Goal: Information Seeking & Learning: Learn about a topic

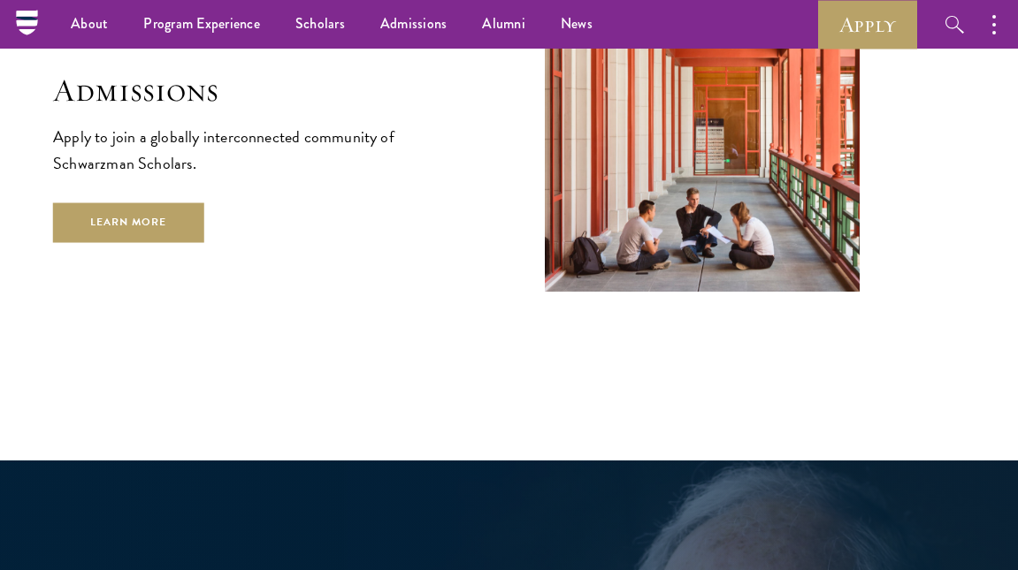
scroll to position [2738, 0]
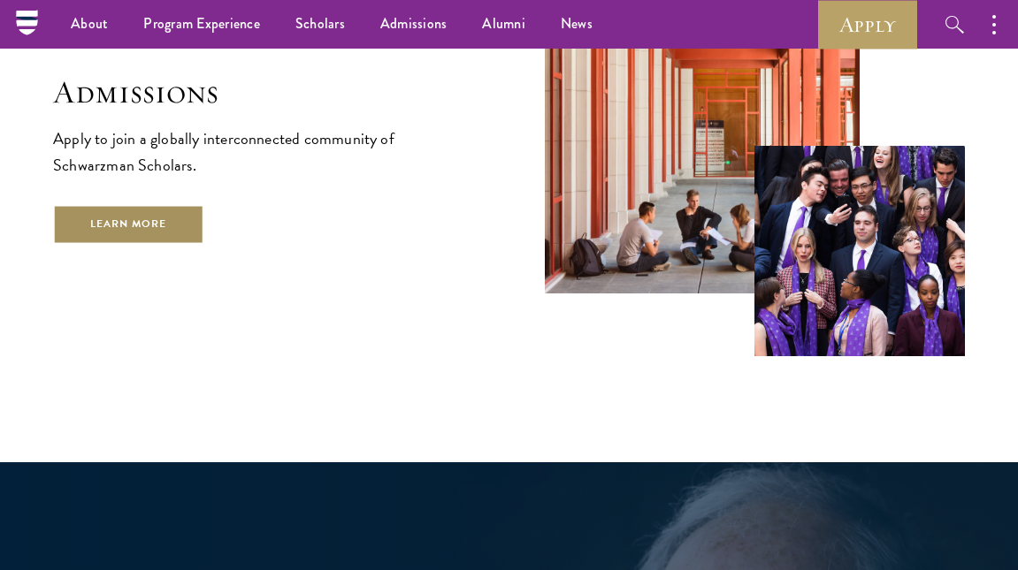
click at [147, 205] on link "Learn More" at bounding box center [128, 225] width 151 height 40
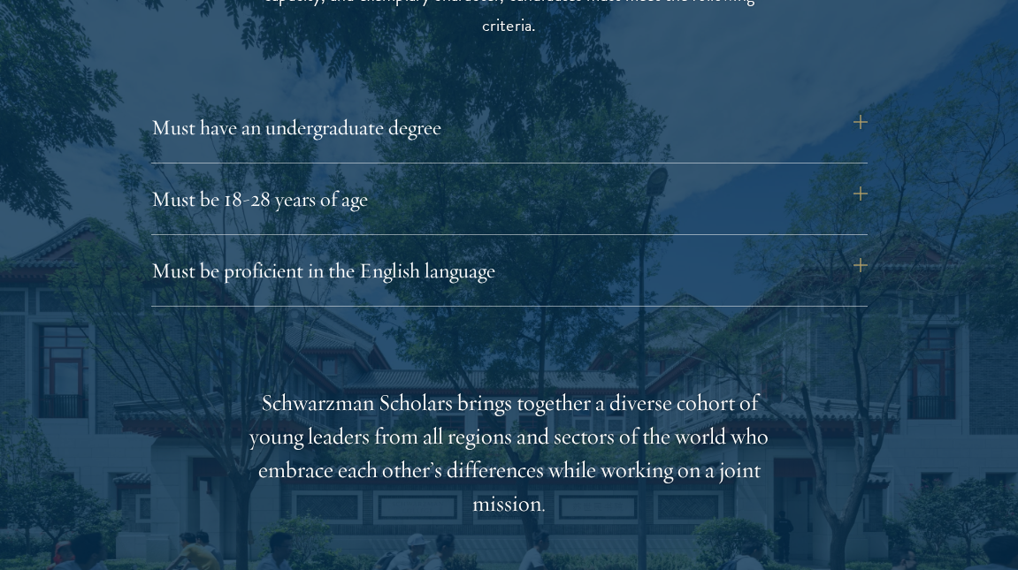
scroll to position [2409, 0]
click at [217, 283] on button "Must be proficient in the English language" at bounding box center [518, 269] width 716 height 42
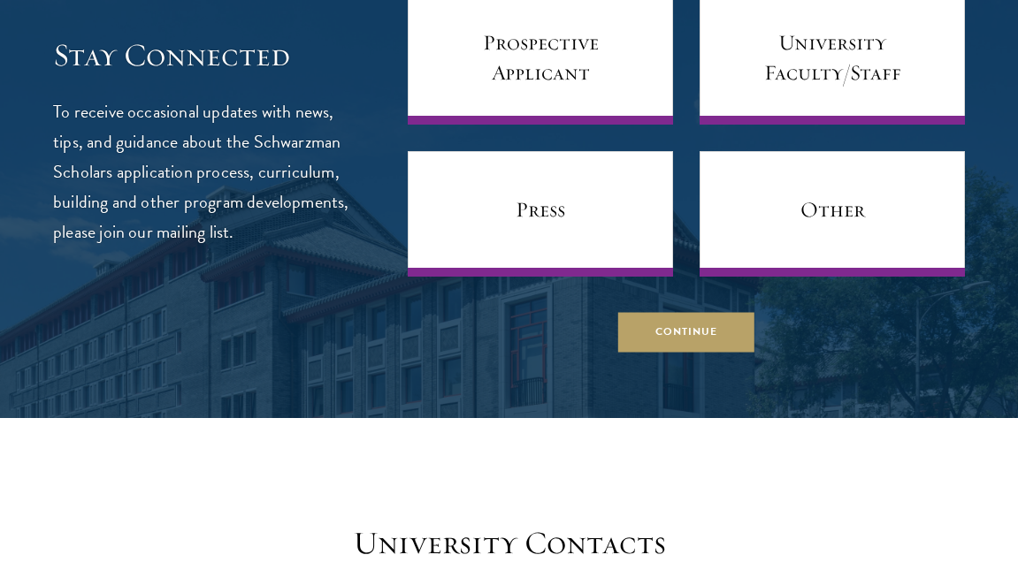
scroll to position [7748, 0]
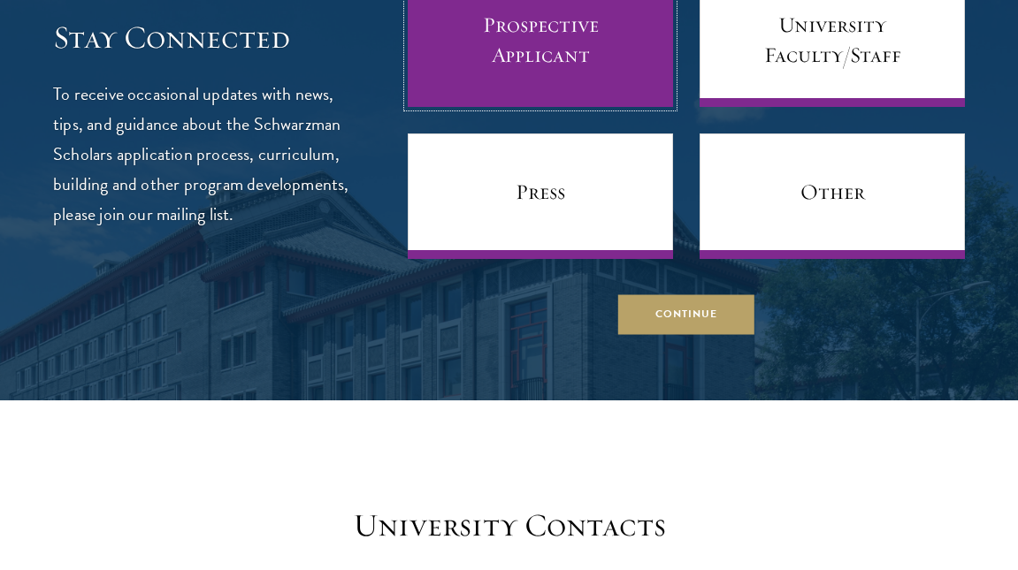
click at [548, 51] on link "Prospective Applicant" at bounding box center [540, 44] width 265 height 126
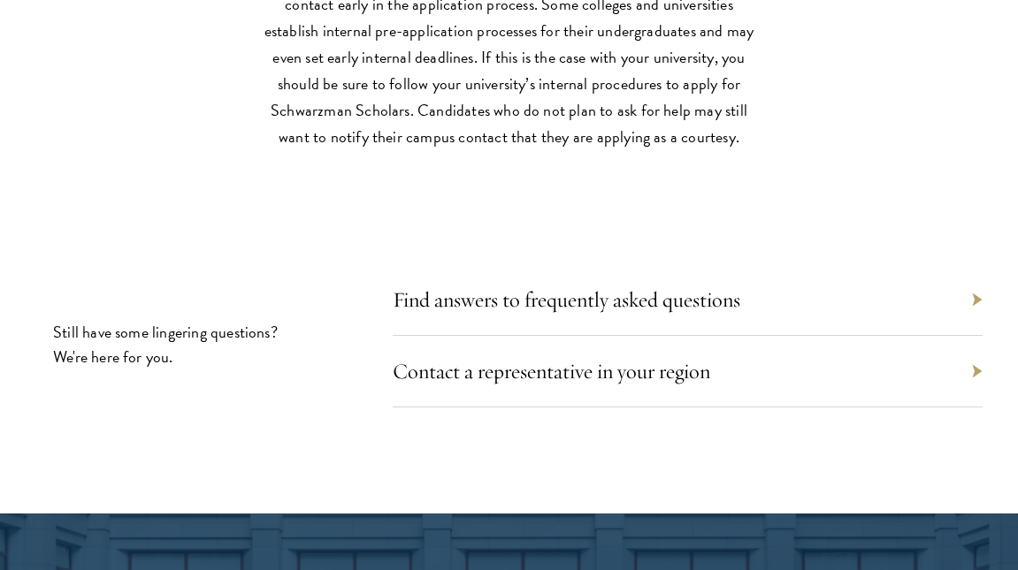
scroll to position [8478, 0]
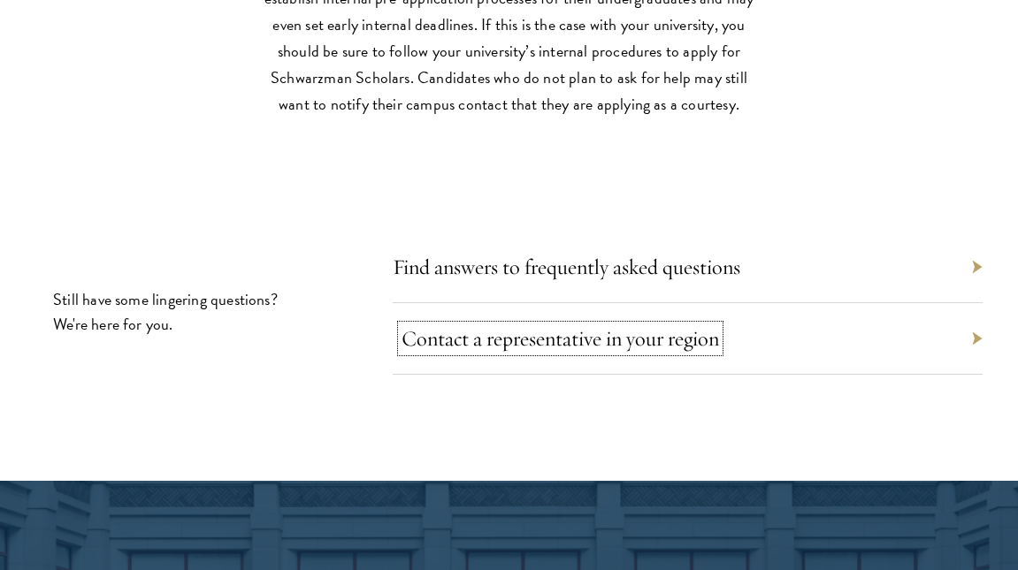
click at [459, 350] on link "Contact a representative in your region" at bounding box center [559, 338] width 317 height 27
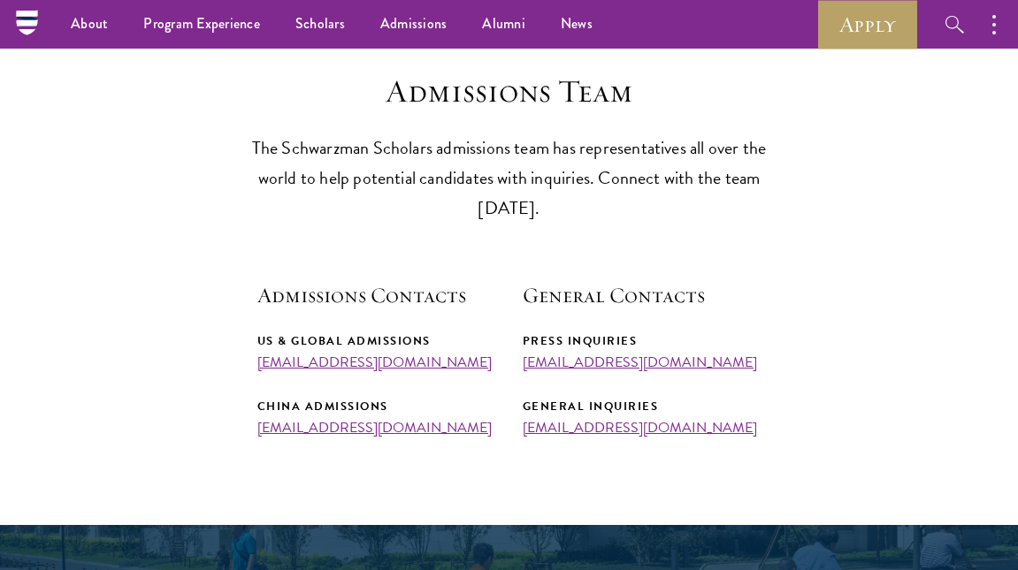
scroll to position [450, 0]
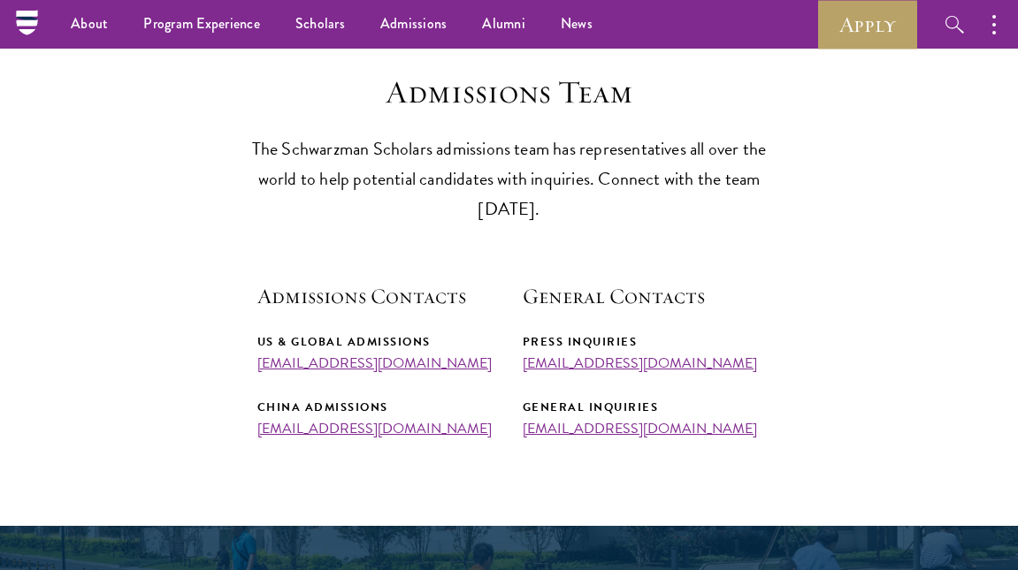
drag, startPoint x: 252, startPoint y: 355, endPoint x: 482, endPoint y: 367, distance: 230.2
click at [482, 368] on section "Admissions Team The Schwarzman Scholars admissions team has representatives all…" at bounding box center [509, 255] width 1018 height 364
copy link "admissions@schwarzmanscholars.org"
click at [410, 266] on section "Admissions Team The Schwarzman Scholars admissions team has representatives all…" at bounding box center [509, 255] width 1018 height 364
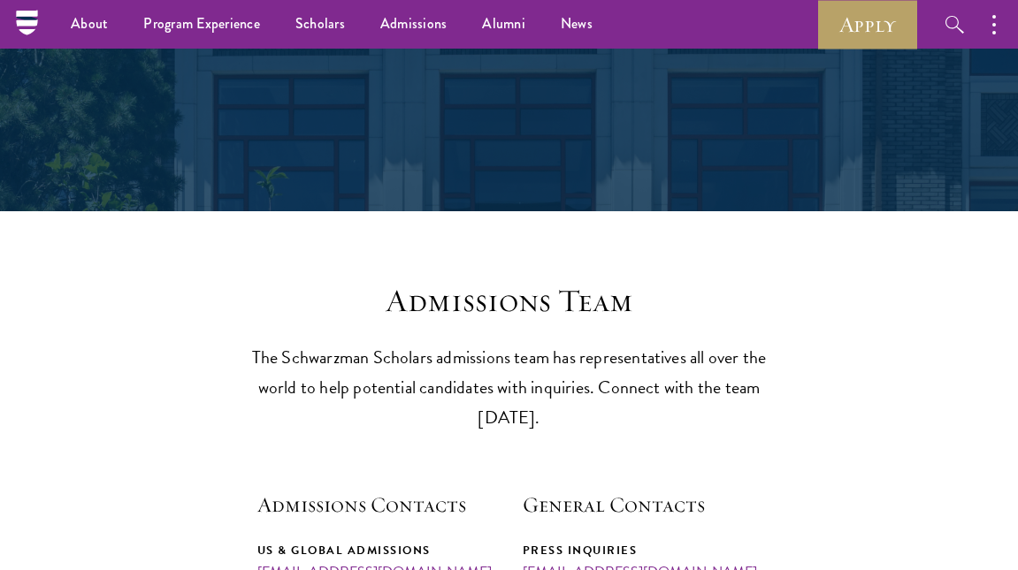
scroll to position [0, 0]
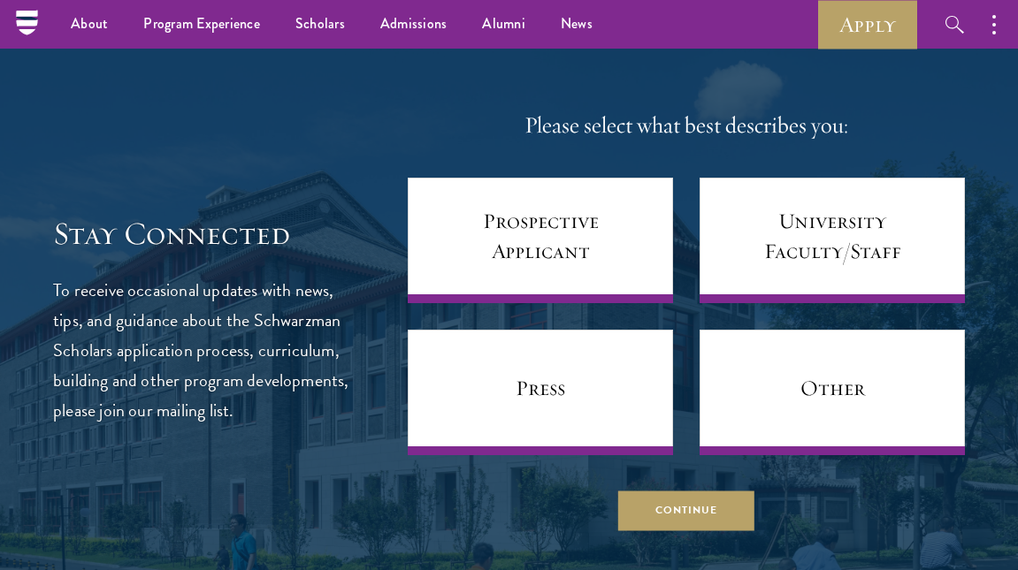
scroll to position [7097, 0]
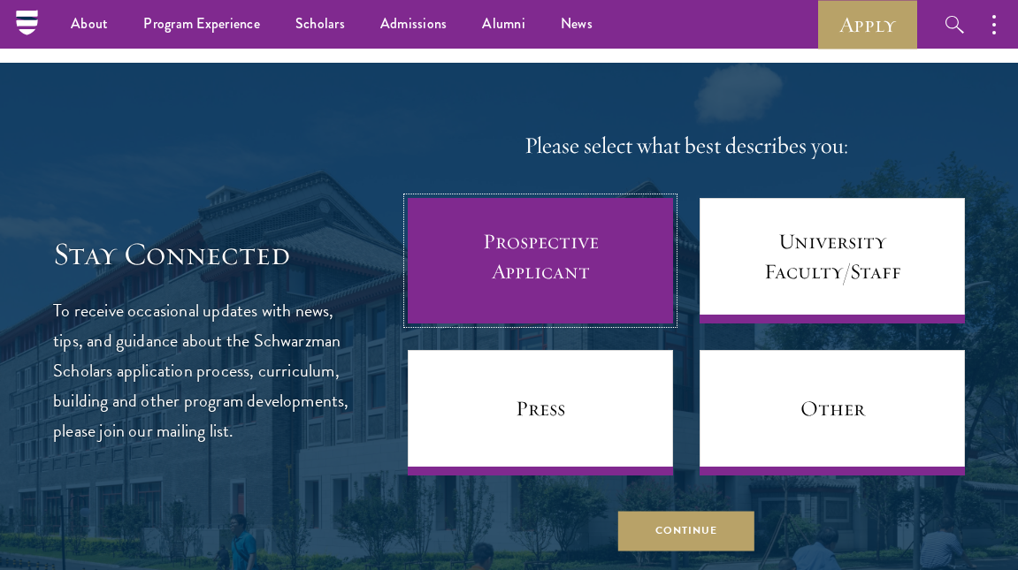
click at [622, 264] on link "Prospective Applicant" at bounding box center [540, 261] width 265 height 126
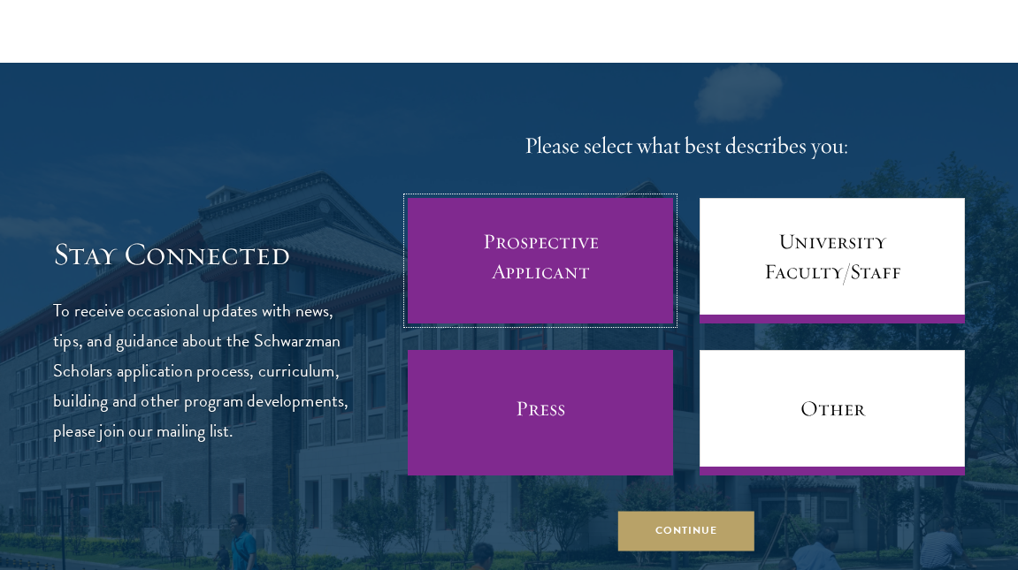
scroll to position [7200, 0]
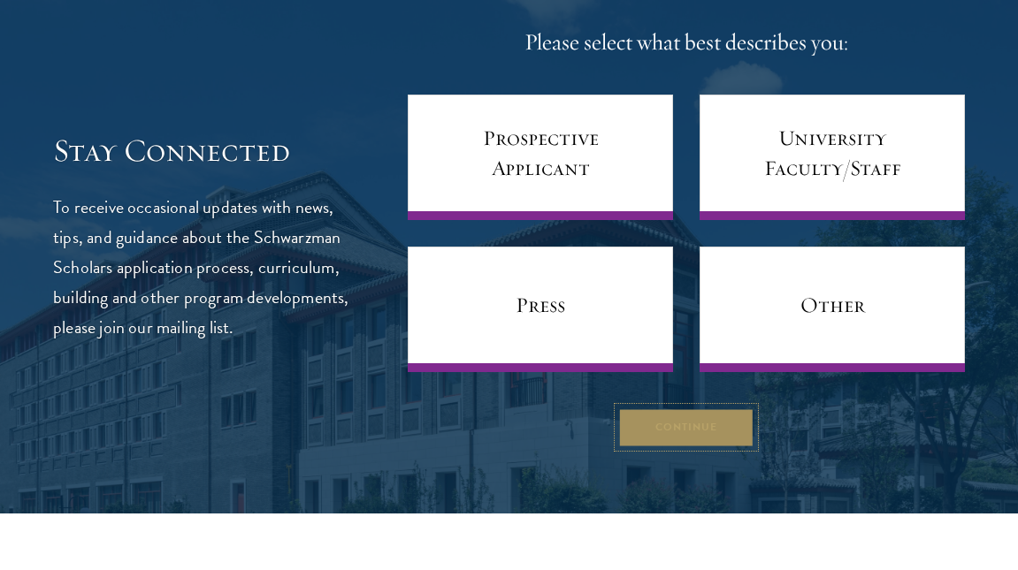
click at [700, 447] on button "Continue" at bounding box center [686, 428] width 136 height 40
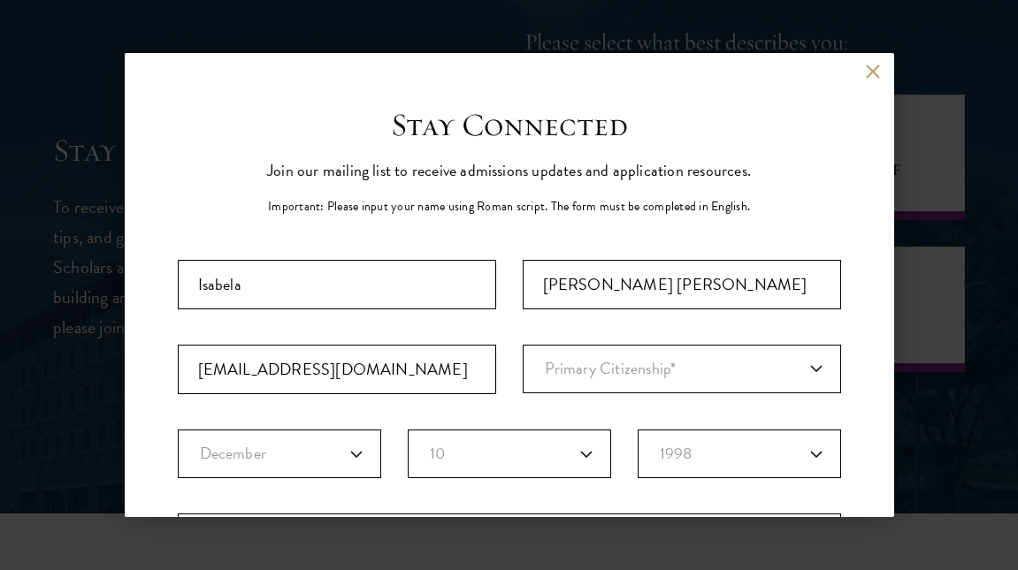
click at [877, 79] on div "Back" at bounding box center [509, 85] width 769 height 42
click at [873, 75] on button at bounding box center [873, 71] width 15 height 15
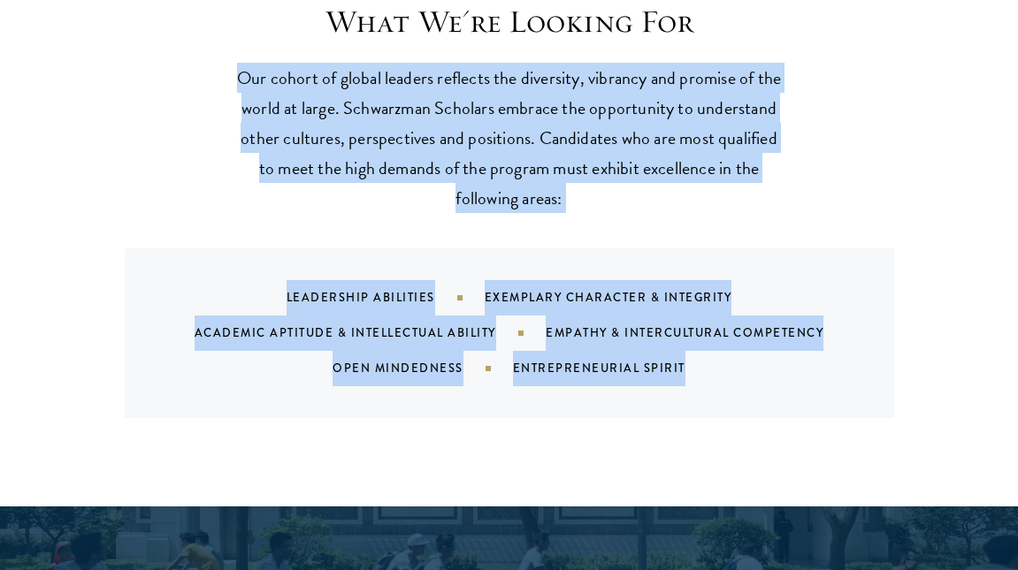
scroll to position [1724, 0]
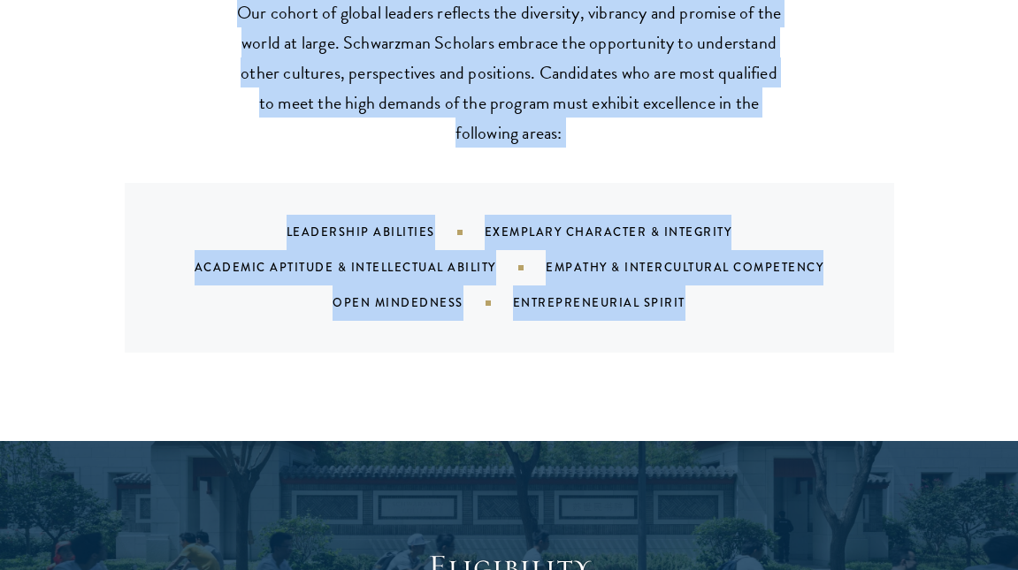
drag, startPoint x: 238, startPoint y: 348, endPoint x: 706, endPoint y: 298, distance: 470.4
click at [706, 298] on div "What We're Looking For Our cohort of global leaders reflects the diversity, vib…" at bounding box center [509, 145] width 912 height 416
copy div "Our cohort of global leaders reflects the diversity, vibrancy and promise of th…"
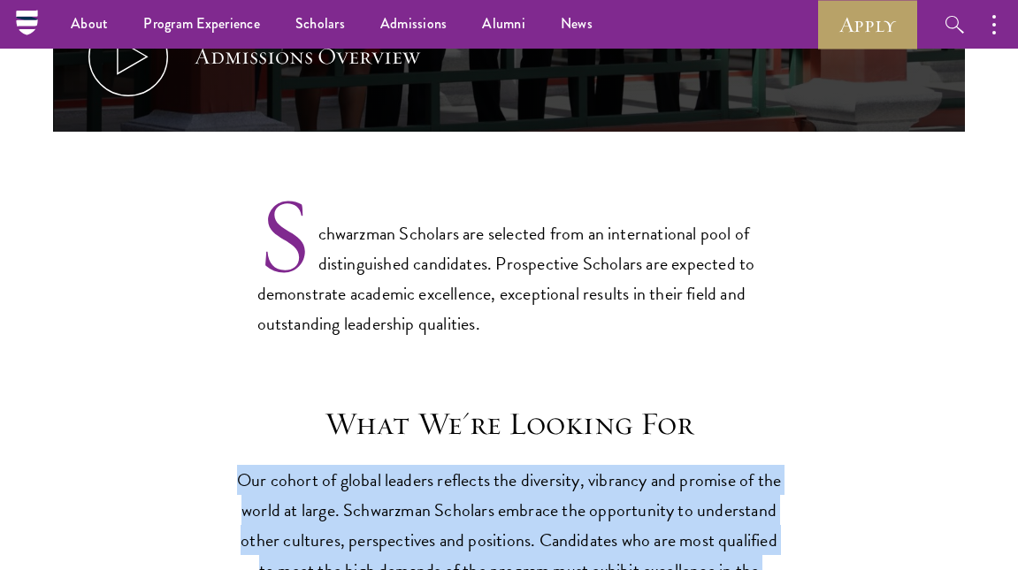
scroll to position [1258, 0]
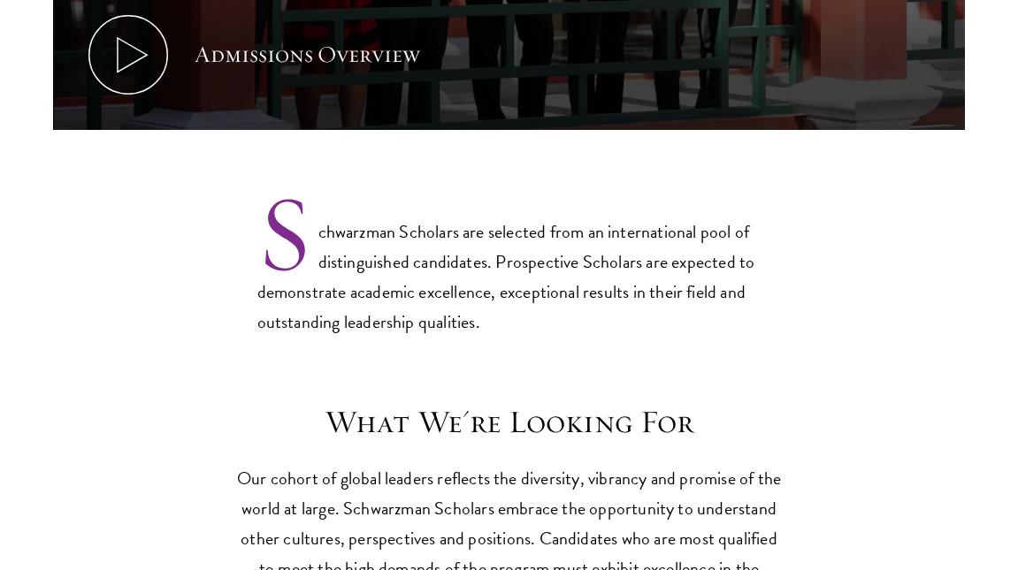
click at [408, 260] on p "Schwarzman Scholars are selected from an international pool of distinguished ca…" at bounding box center [509, 263] width 504 height 147
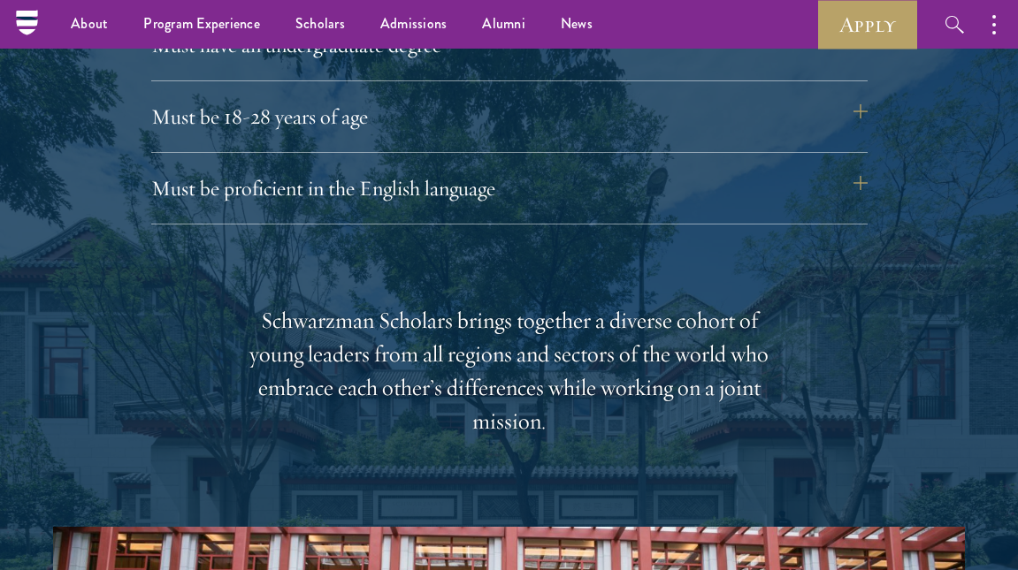
scroll to position [2488, 0]
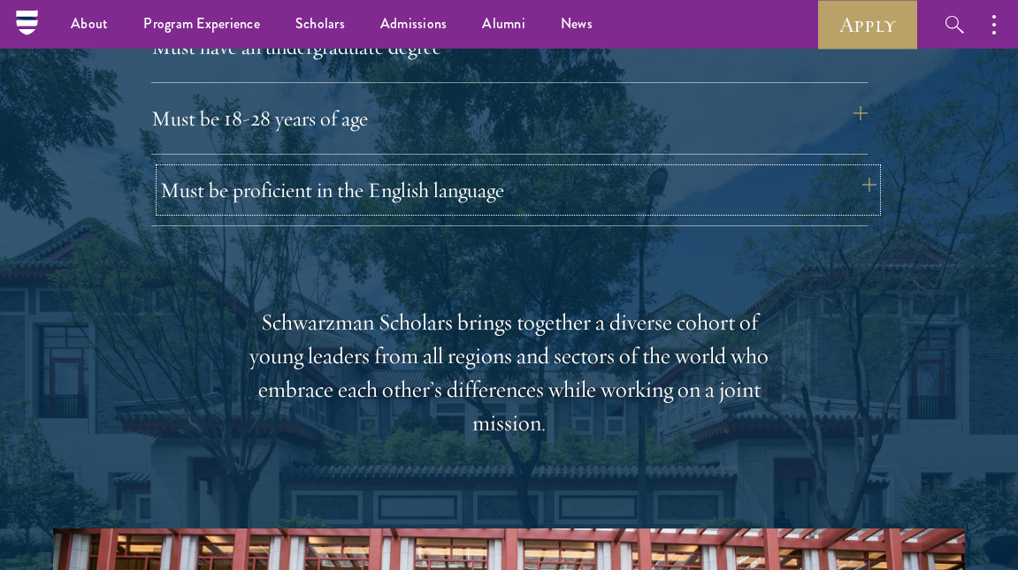
click at [362, 177] on button "Must be proficient in the English language" at bounding box center [518, 190] width 716 height 42
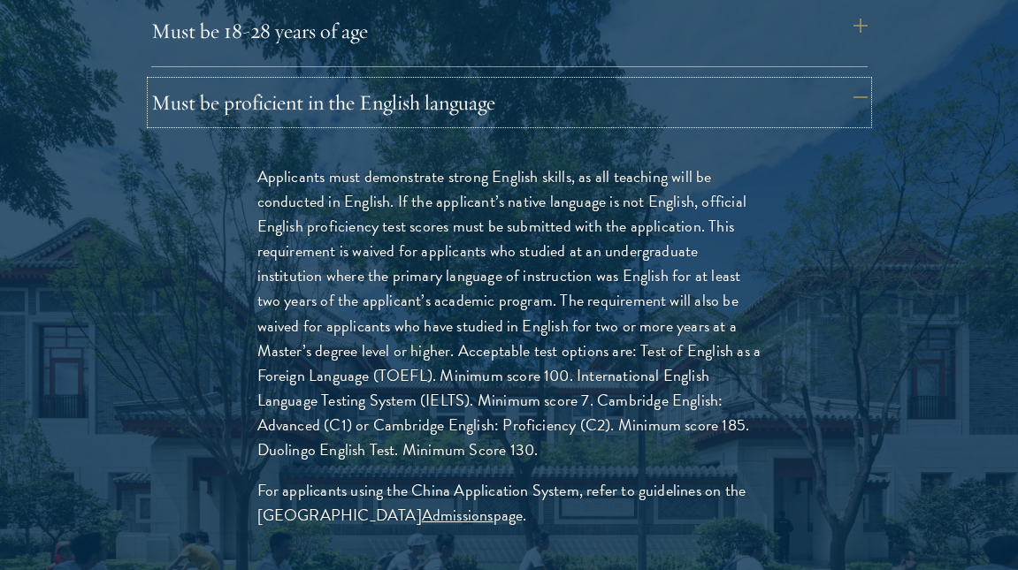
scroll to position [2585, 0]
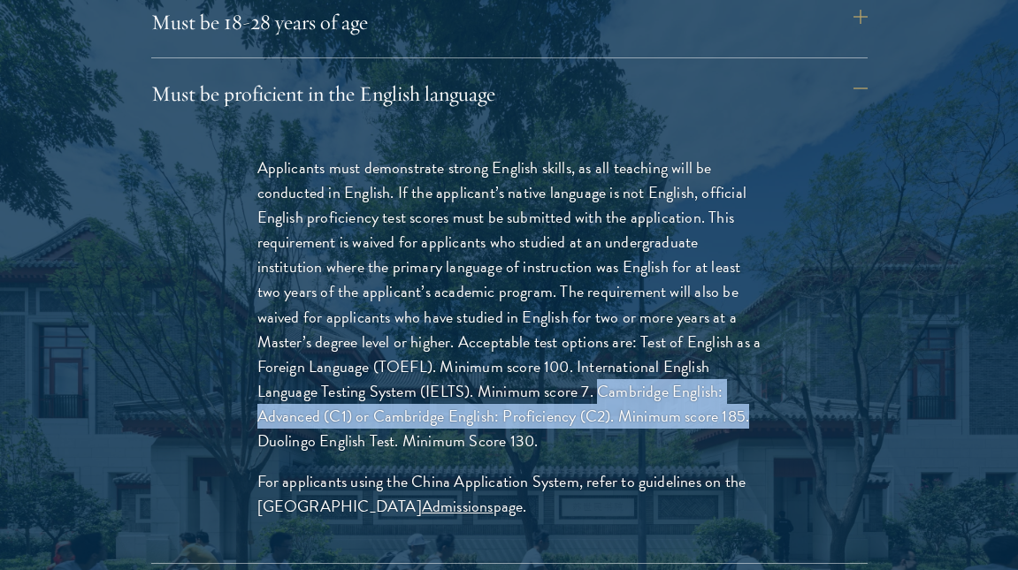
drag, startPoint x: 597, startPoint y: 394, endPoint x: 744, endPoint y: 405, distance: 147.2
click at [744, 405] on p "Applicants must demonstrate strong English skills, as all teaching will be cond…" at bounding box center [509, 305] width 504 height 298
copy p "Cambridge English: Advanced (C1) or Cambridge English: Proficiency (C2). Minimu…"
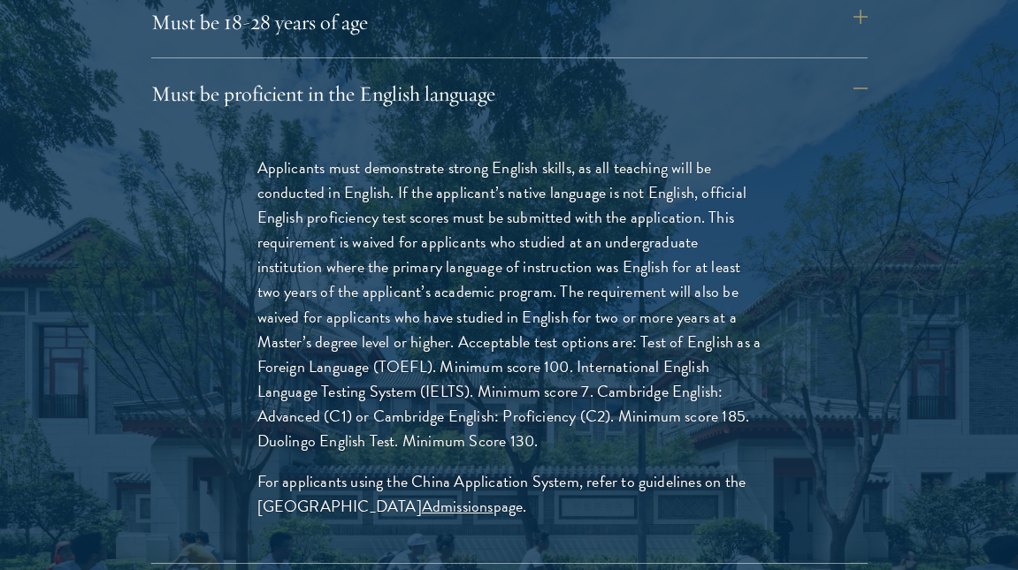
click at [591, 204] on p "Applicants must demonstrate strong English skills, as all teaching will be cond…" at bounding box center [509, 305] width 504 height 298
click at [971, 119] on div at bounding box center [509, 529] width 1018 height 1896
click at [999, 195] on div at bounding box center [509, 529] width 1018 height 1896
click at [989, 343] on div at bounding box center [509, 529] width 1018 height 1896
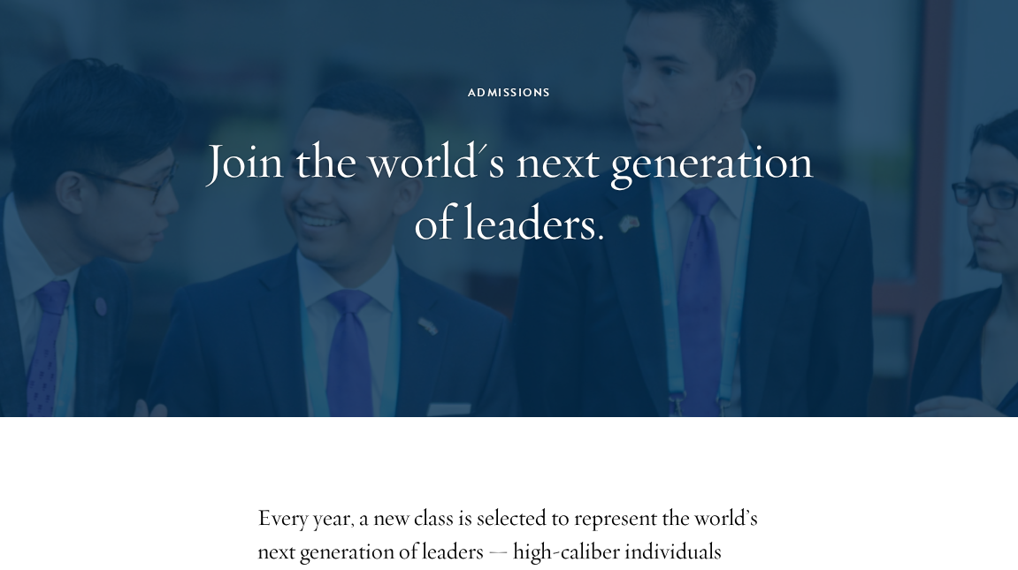
scroll to position [0, 0]
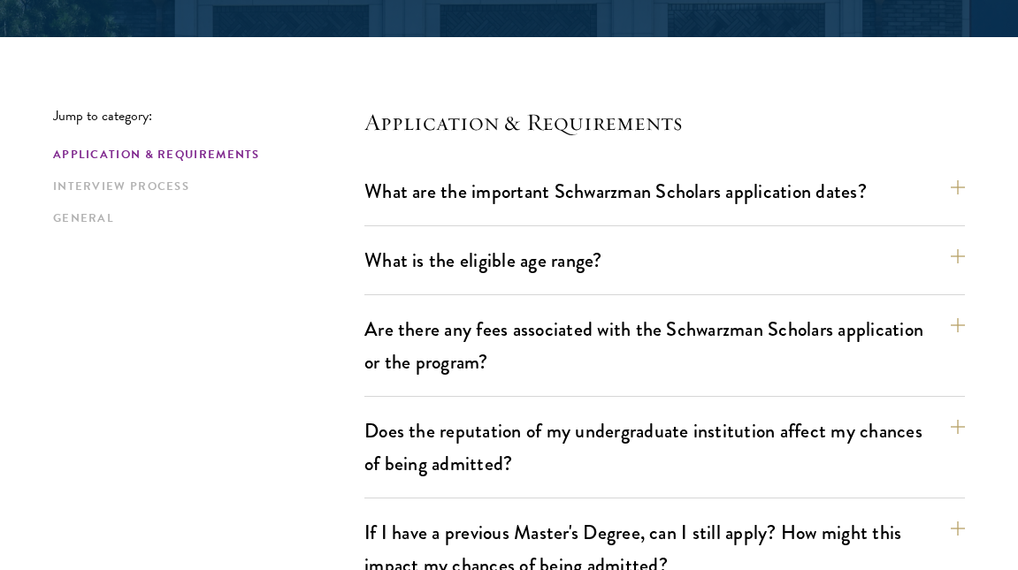
scroll to position [416, 0]
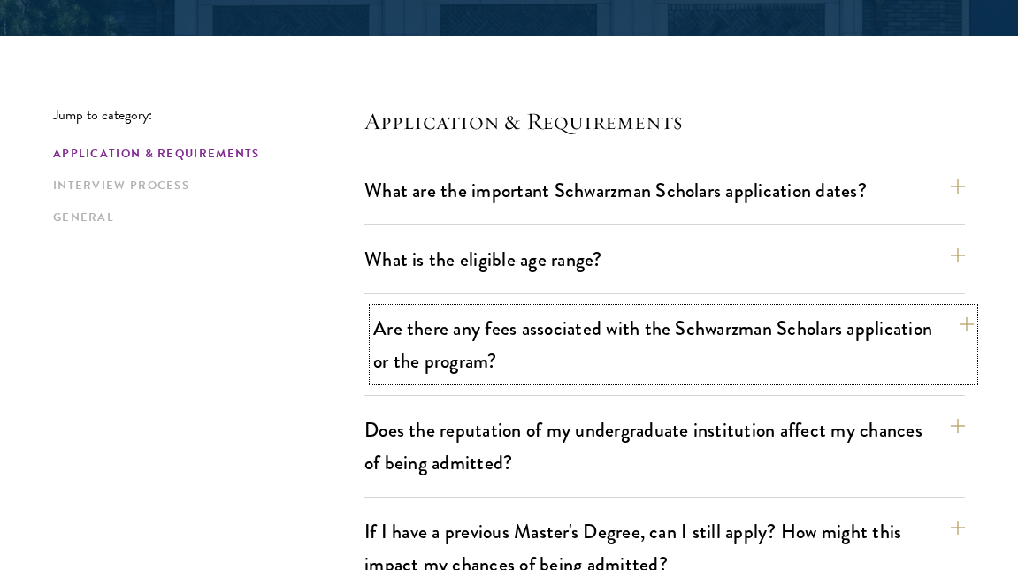
click at [496, 324] on button "Are there any fees associated with the Schwarzman Scholars application or the p…" at bounding box center [673, 345] width 600 height 73
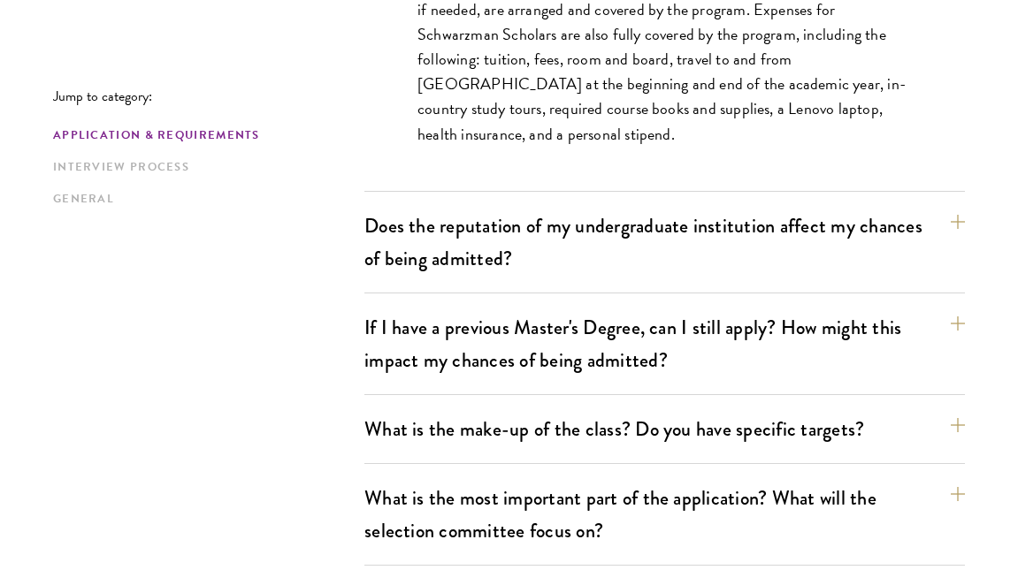
scroll to position [893, 0]
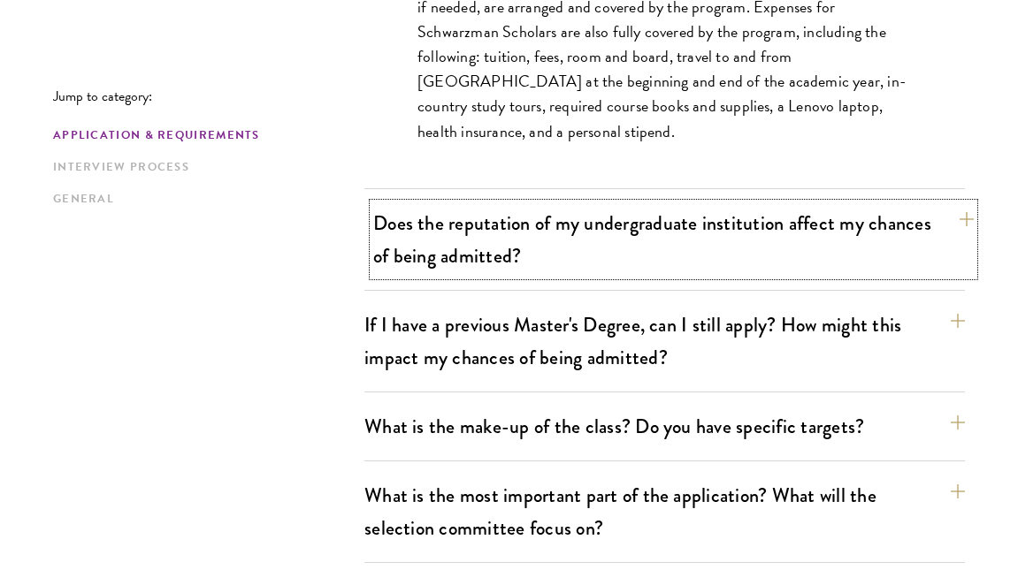
click at [516, 244] on button "Does the reputation of my undergraduate institution affect my chances of being …" at bounding box center [673, 239] width 600 height 73
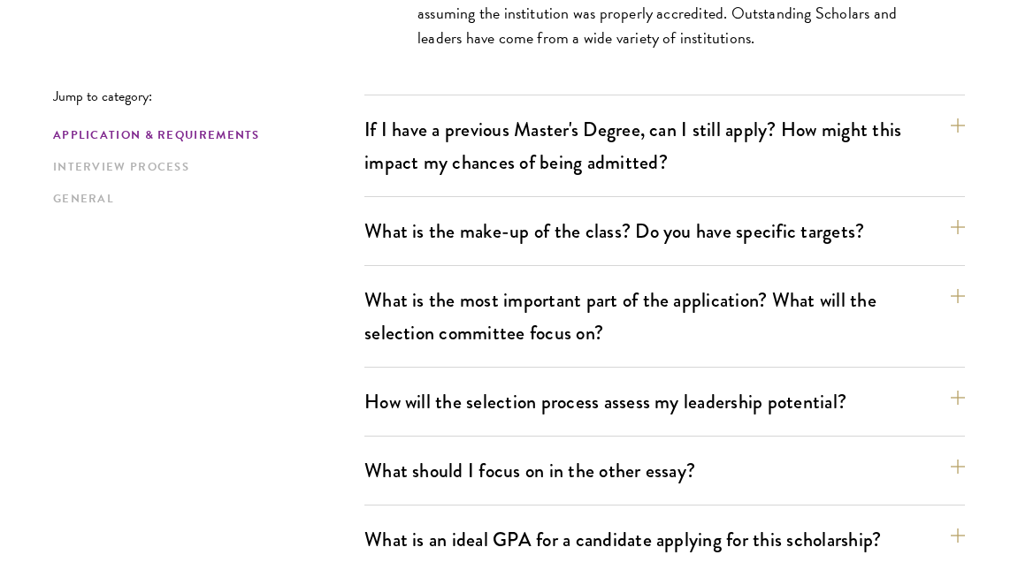
scroll to position [989, 0]
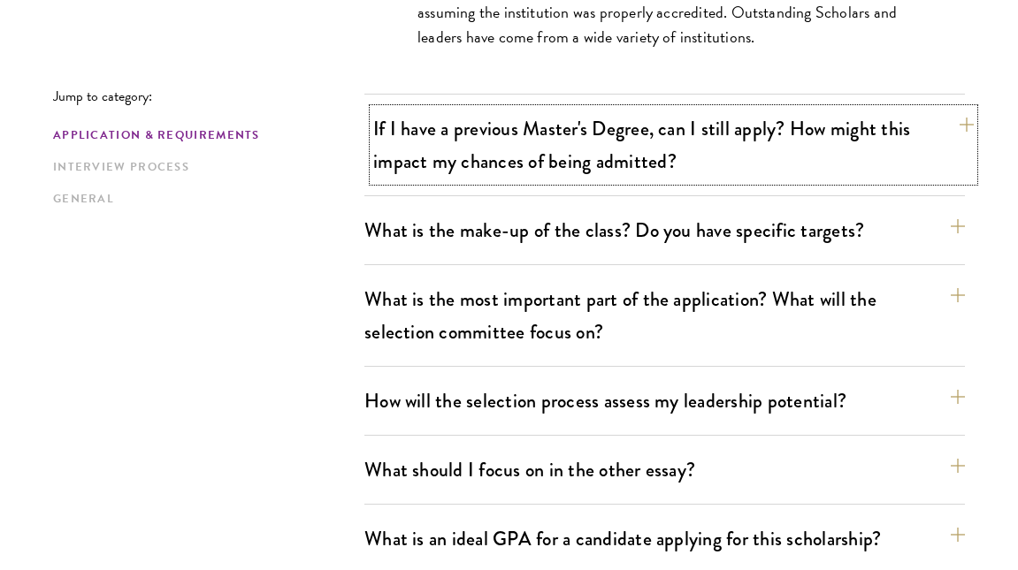
click at [595, 158] on button "If I have a previous Master's Degree, can I still apply? How might this impact …" at bounding box center [673, 145] width 600 height 73
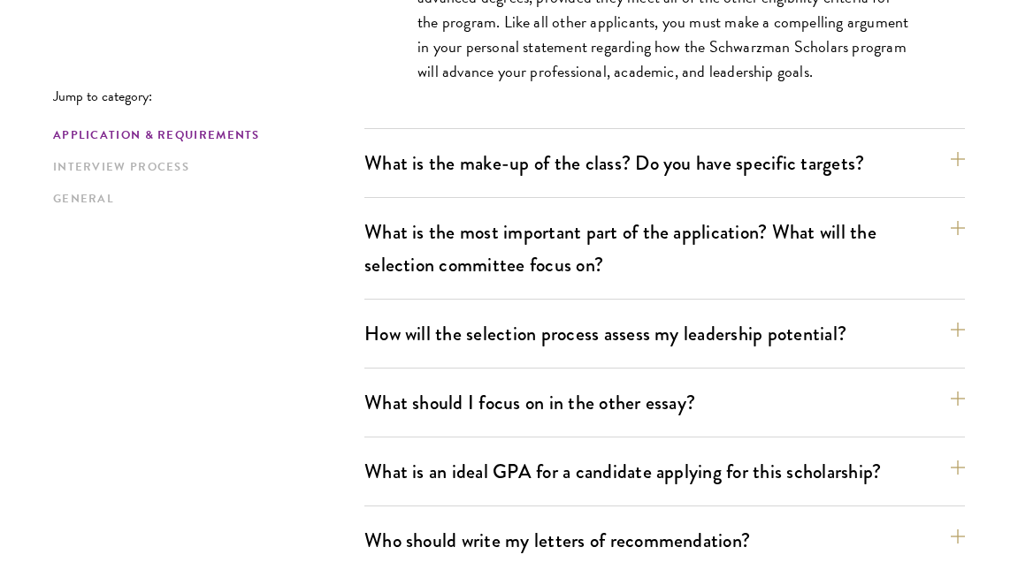
scroll to position [1084, 0]
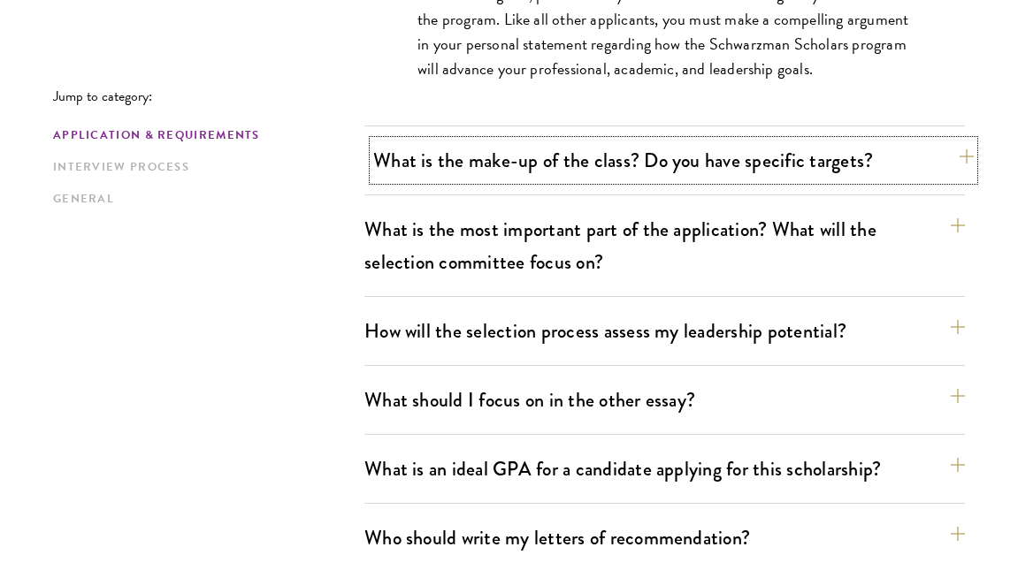
click at [566, 158] on button "What is the make-up of the class? Do you have specific targets?" at bounding box center [673, 161] width 600 height 40
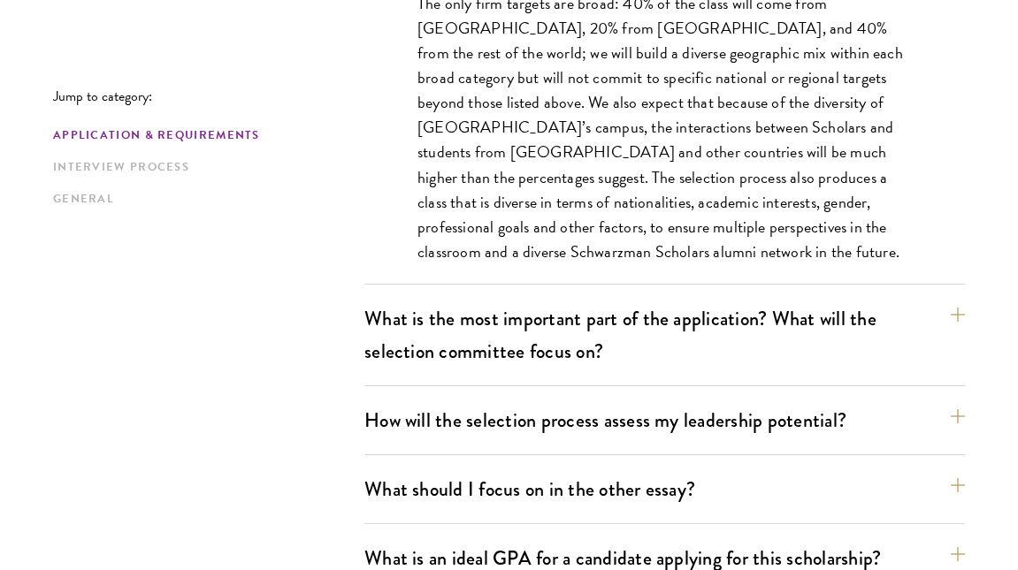
scroll to position [1136, 0]
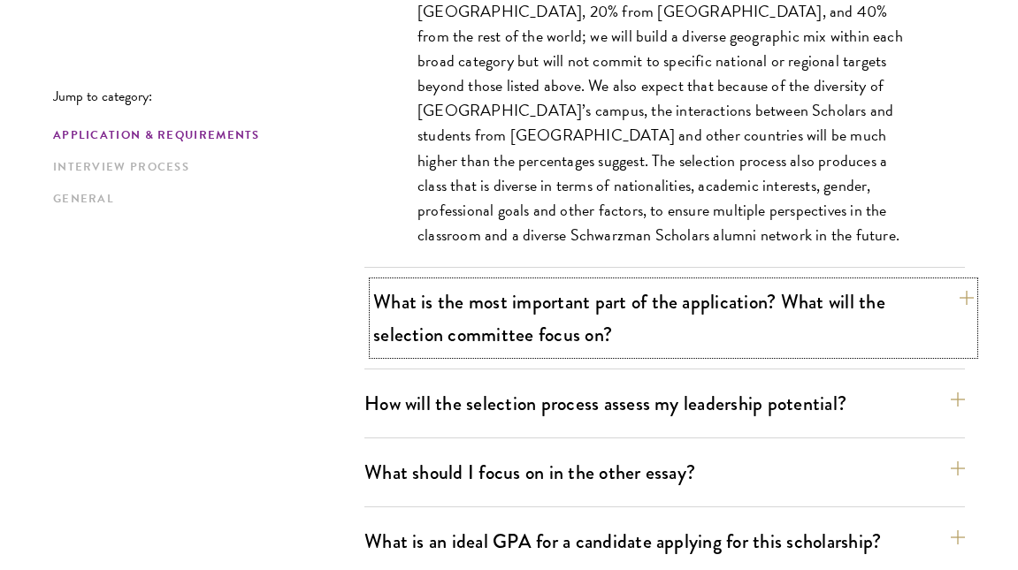
click at [578, 324] on button "What is the most important part of the application? What will the selection com…" at bounding box center [673, 318] width 600 height 73
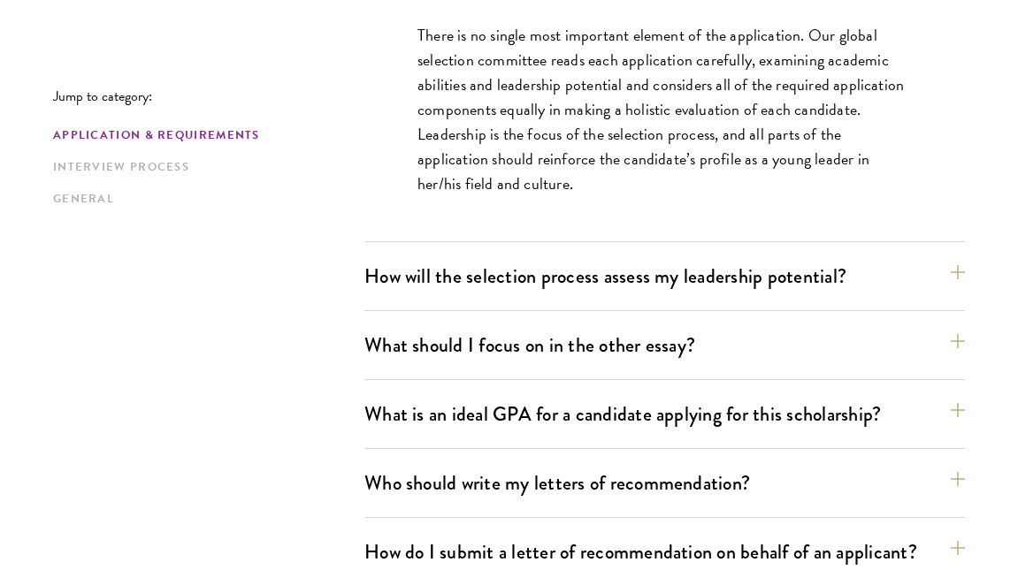
scroll to position [1235, 0]
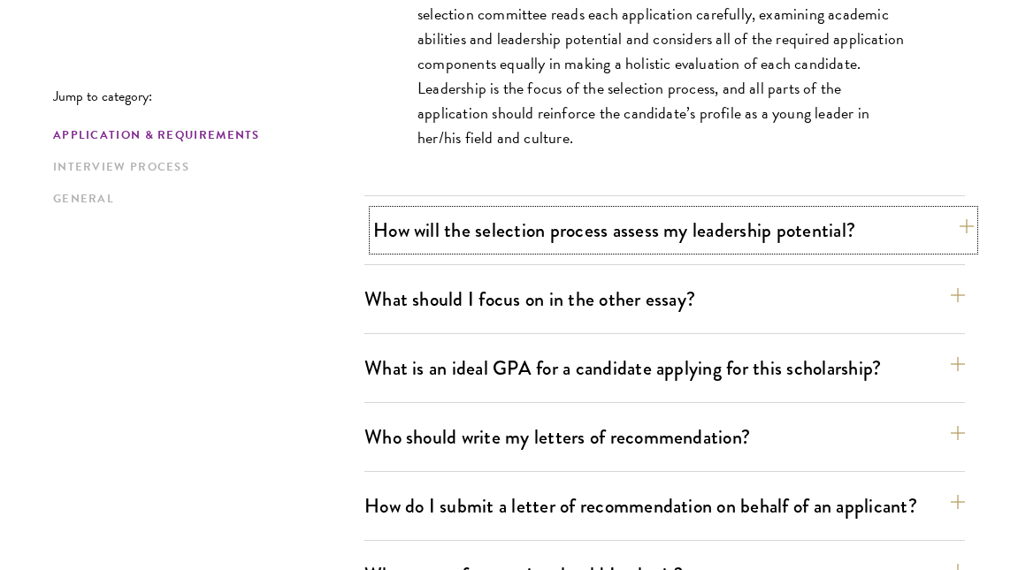
click at [579, 241] on button "How will the selection process assess my leadership potential?" at bounding box center [673, 230] width 600 height 40
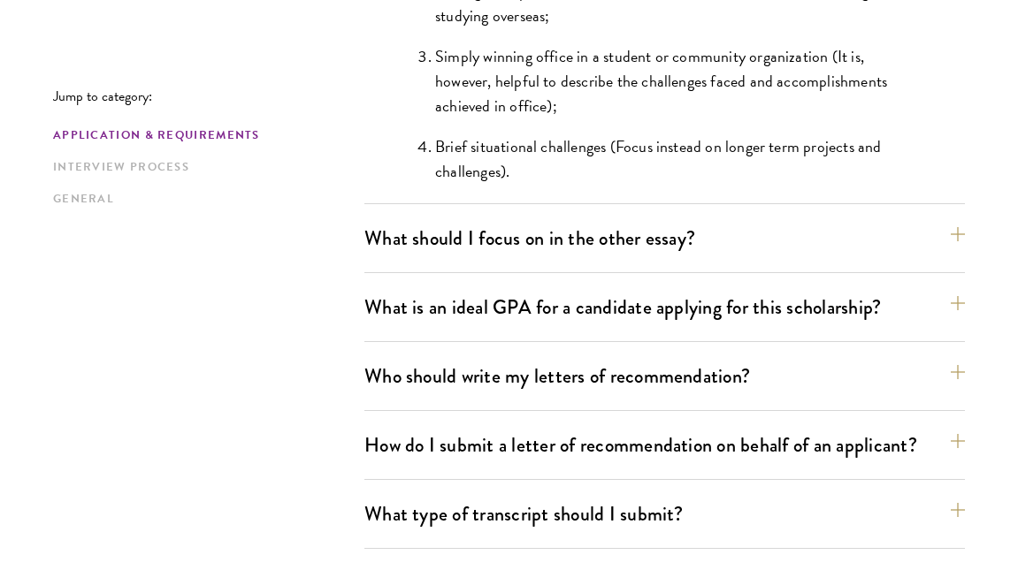
scroll to position [1907, 0]
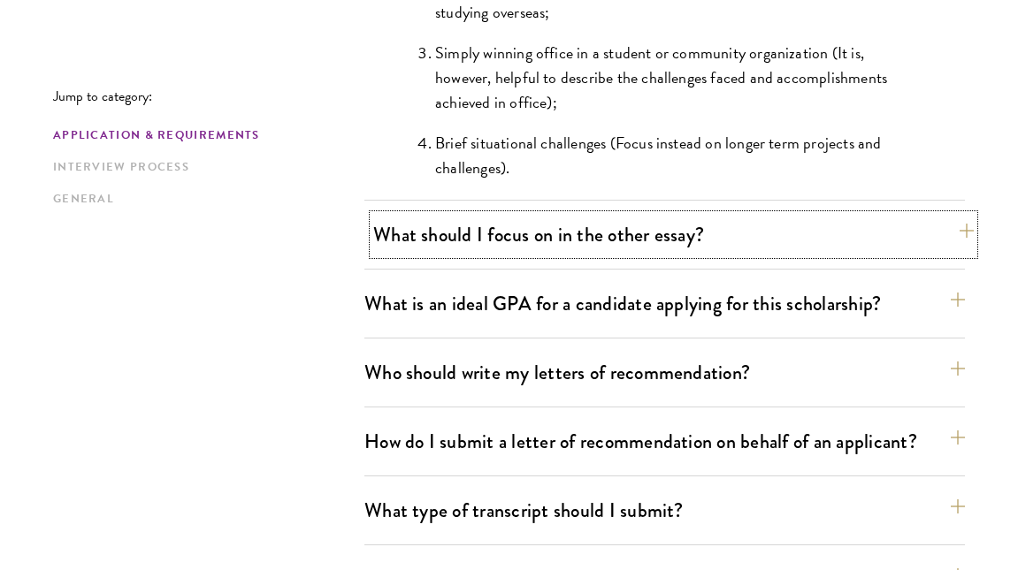
click at [554, 232] on button "What should I focus on in the other essay?" at bounding box center [673, 235] width 600 height 40
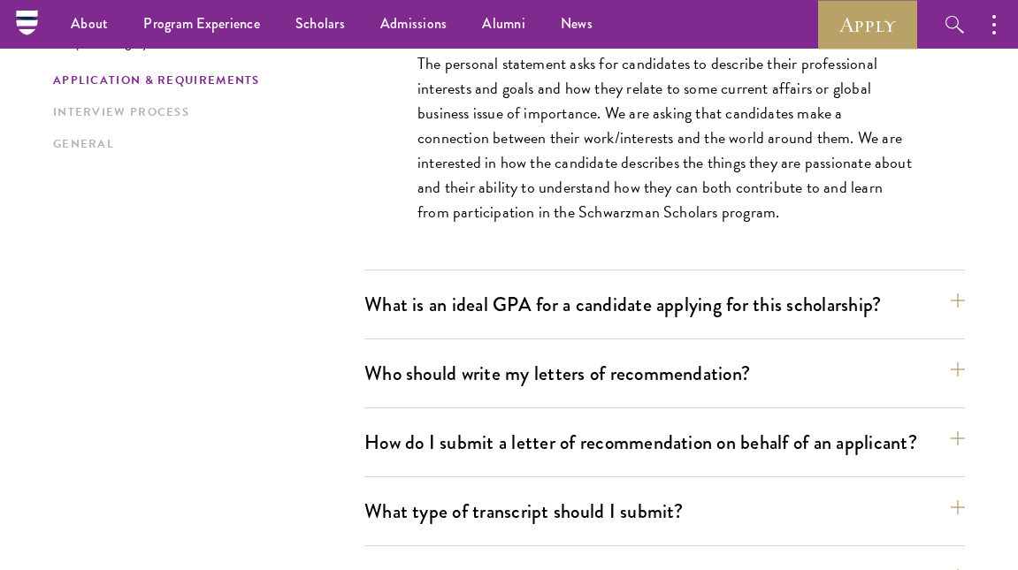
scroll to position [1289, 0]
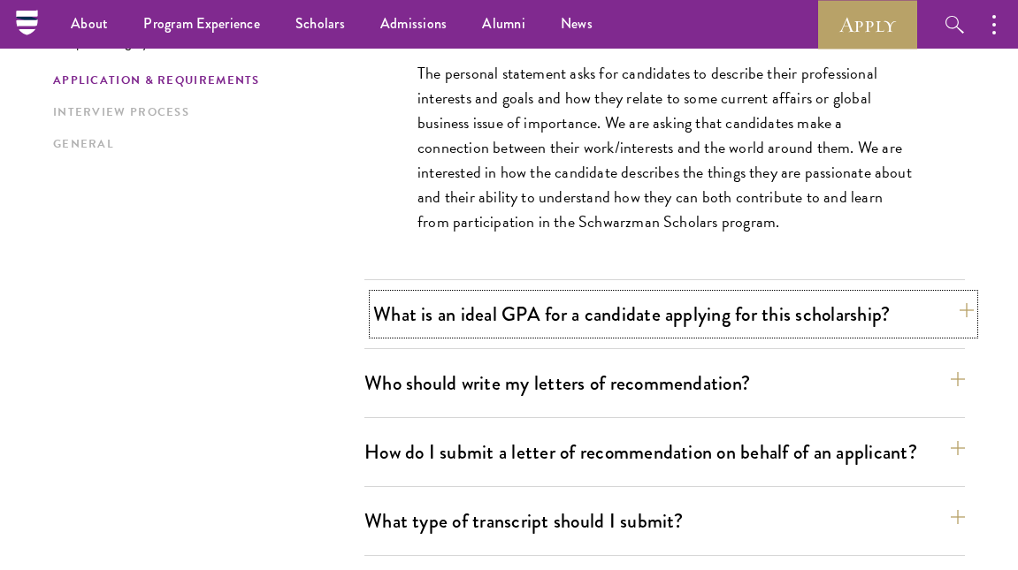
click at [515, 317] on button "What is an ideal GPA for a candidate applying for this scholarship?" at bounding box center [673, 314] width 600 height 40
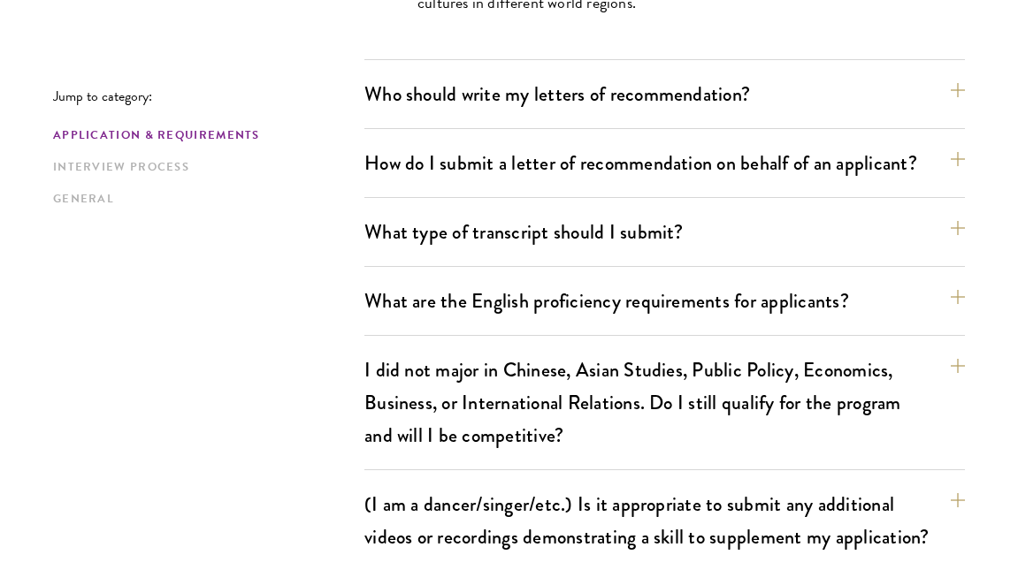
scroll to position [1630, 0]
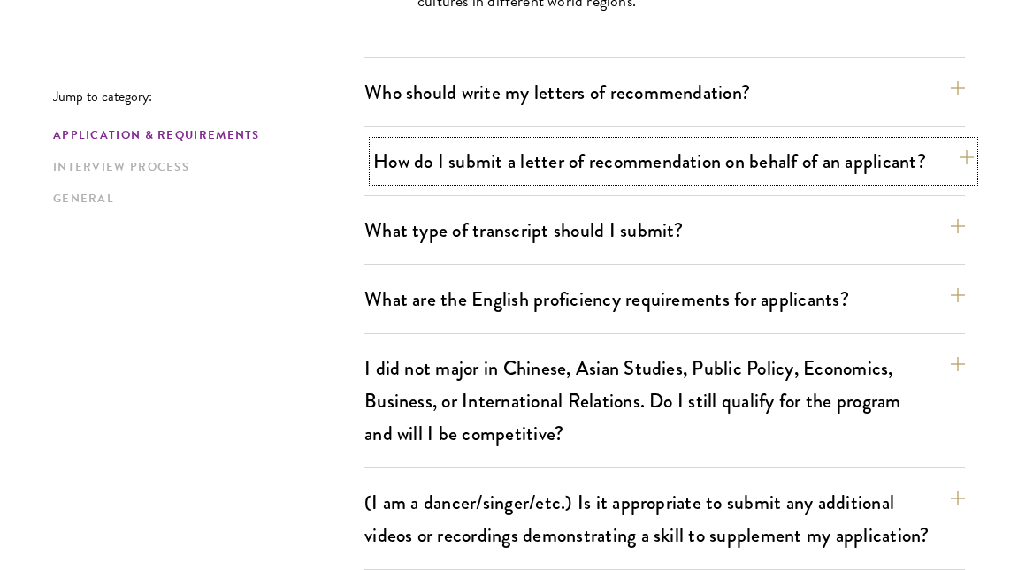
click at [539, 163] on button "How do I submit a letter of recommendation on behalf of an applicant?" at bounding box center [673, 161] width 600 height 40
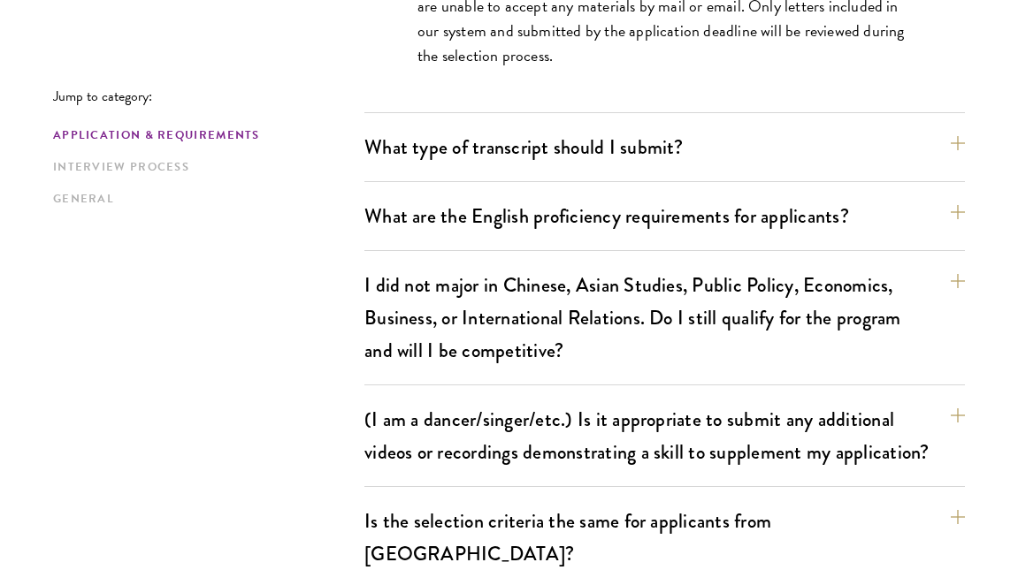
scroll to position [1763, 0]
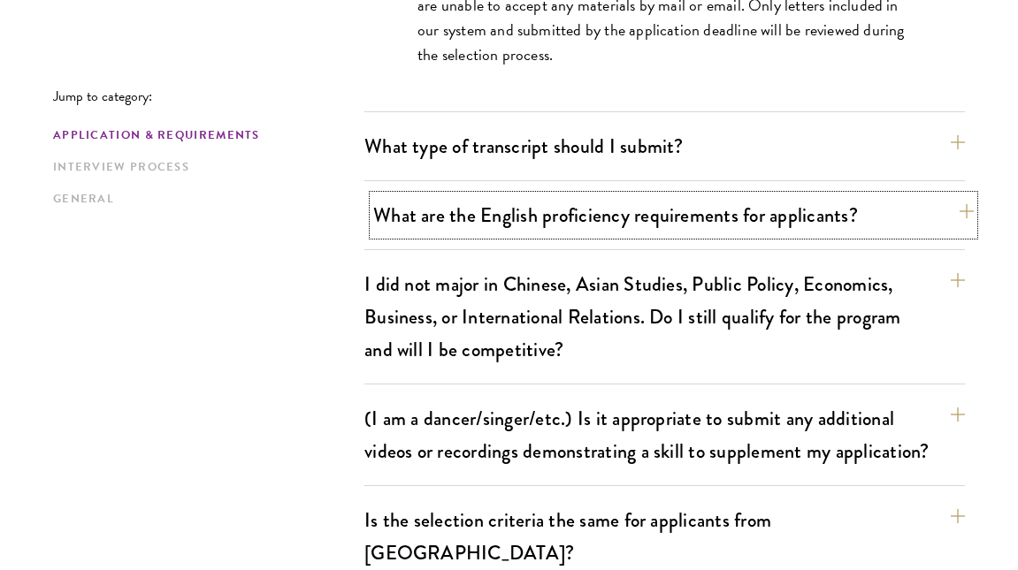
click at [552, 202] on button "What are the English proficiency requirements for applicants?" at bounding box center [673, 215] width 600 height 40
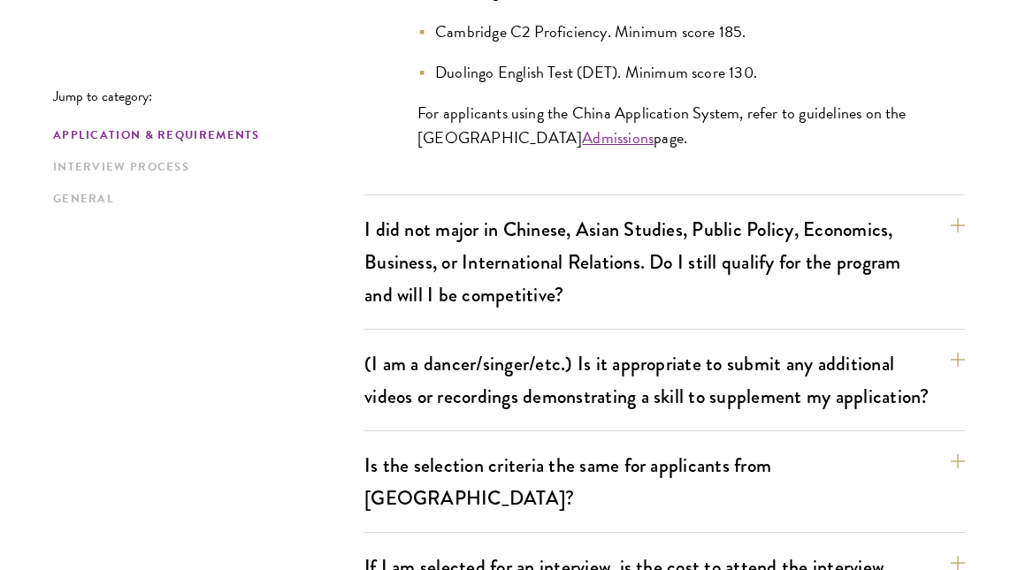
scroll to position [2053, 0]
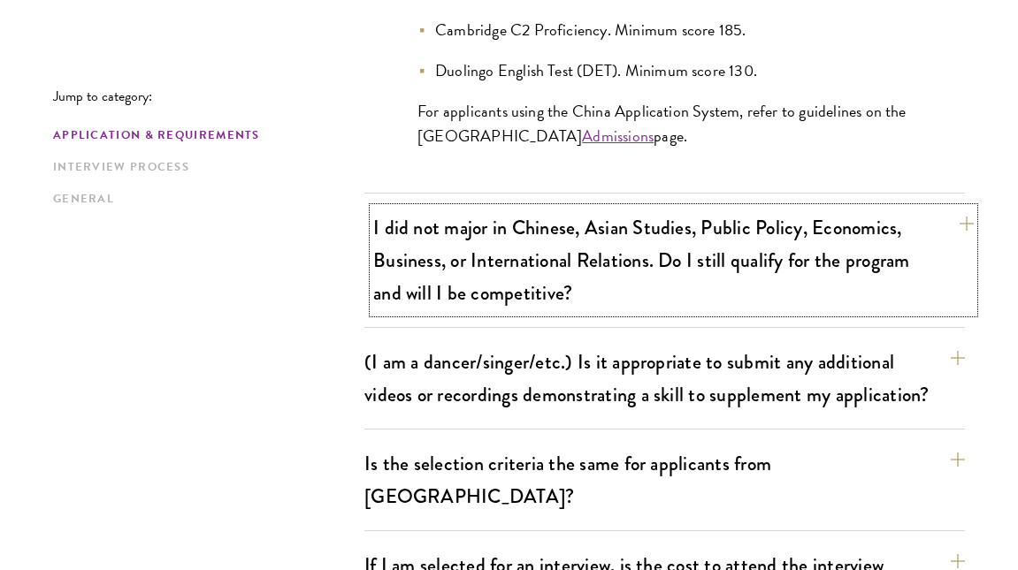
click at [576, 290] on button "I did not major in Chinese, Asian Studies, Public Policy, Economics, Business, …" at bounding box center [673, 260] width 600 height 105
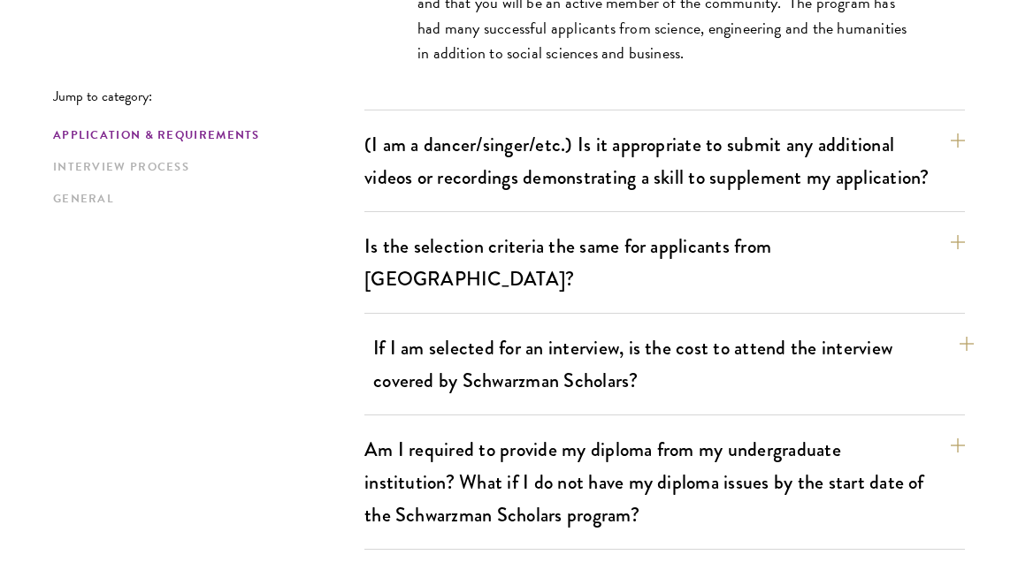
scroll to position [1990, 0]
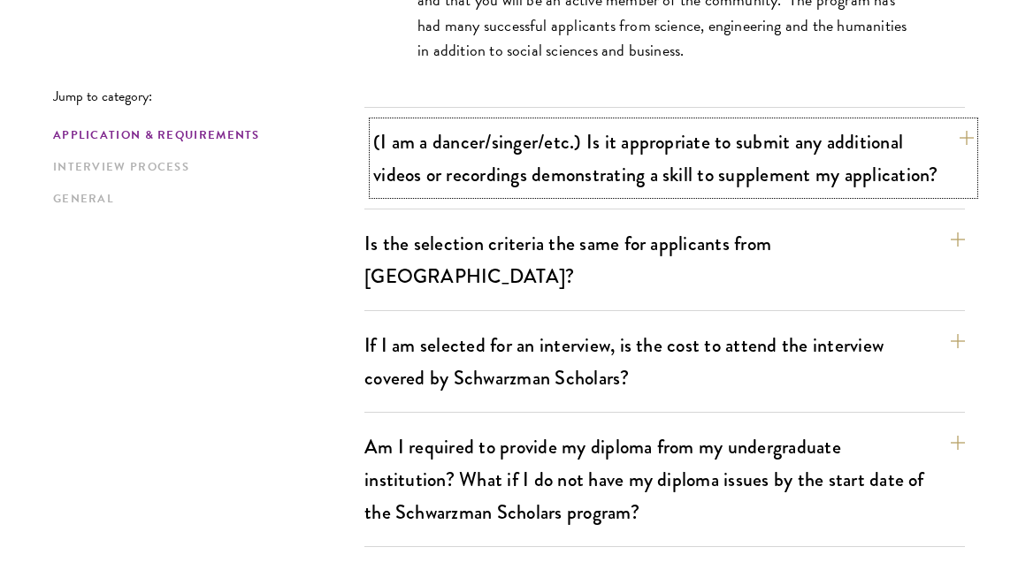
click at [595, 184] on button "(I am a dancer/singer/etc.) Is it appropriate to submit any additional videos o…" at bounding box center [673, 158] width 600 height 73
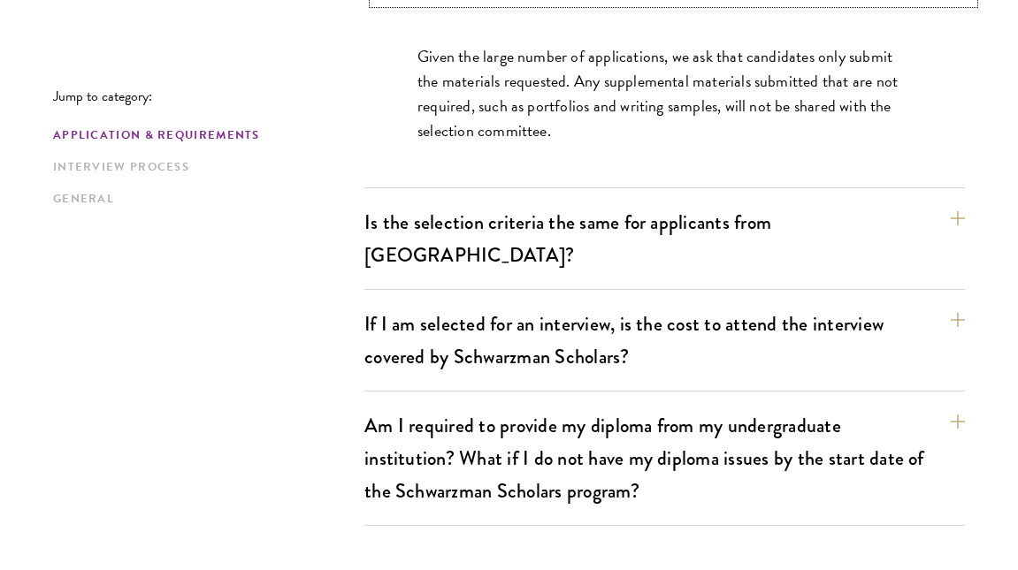
scroll to position [1903, 0]
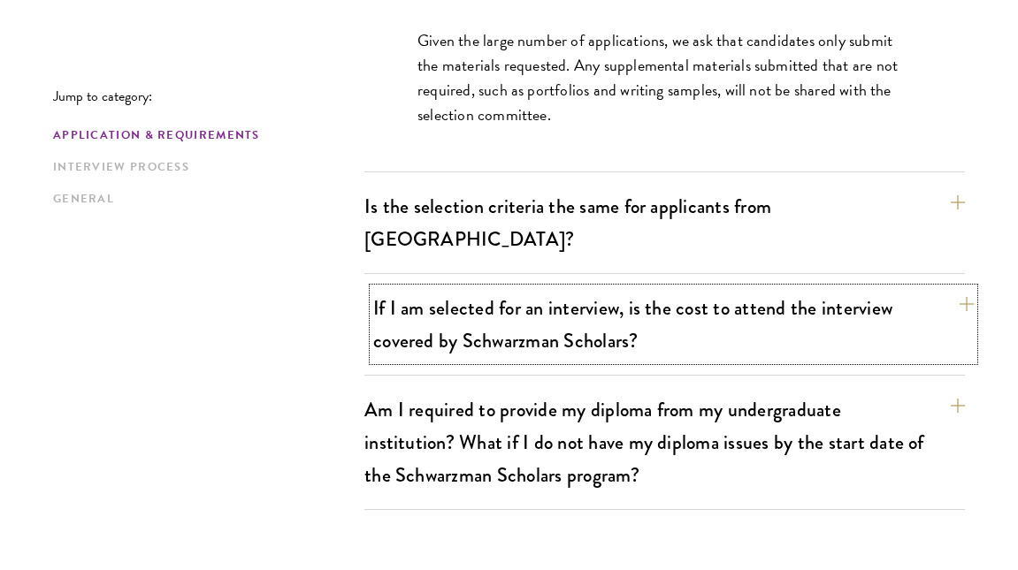
click at [565, 288] on button "If I am selected for an interview, is the cost to attend the interview covered …" at bounding box center [673, 324] width 600 height 73
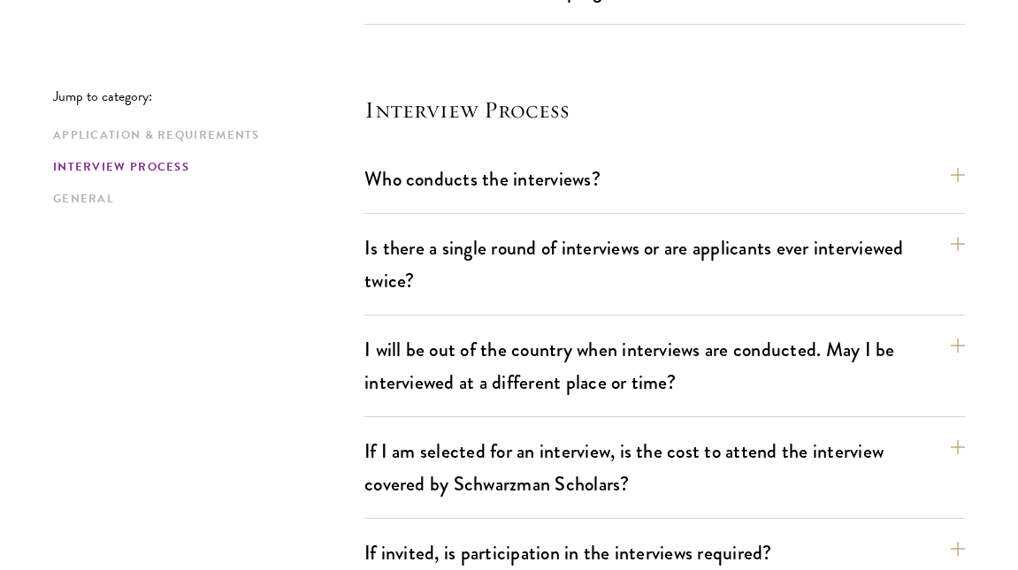
scroll to position [2338, 0]
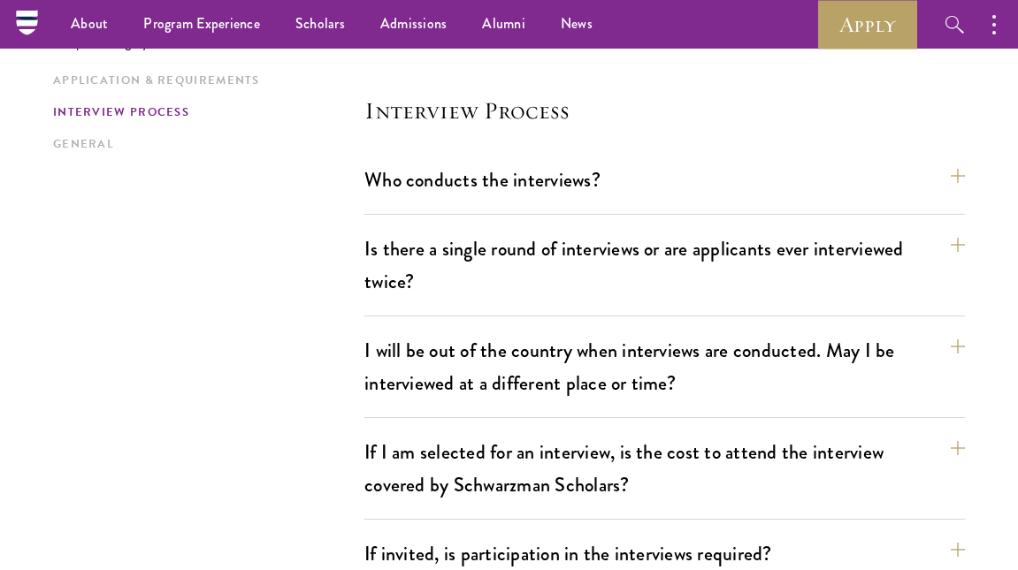
click at [514, 177] on div "Who conducts the interviews? Interview panelists are distinguished senior figur…" at bounding box center [664, 187] width 600 height 55
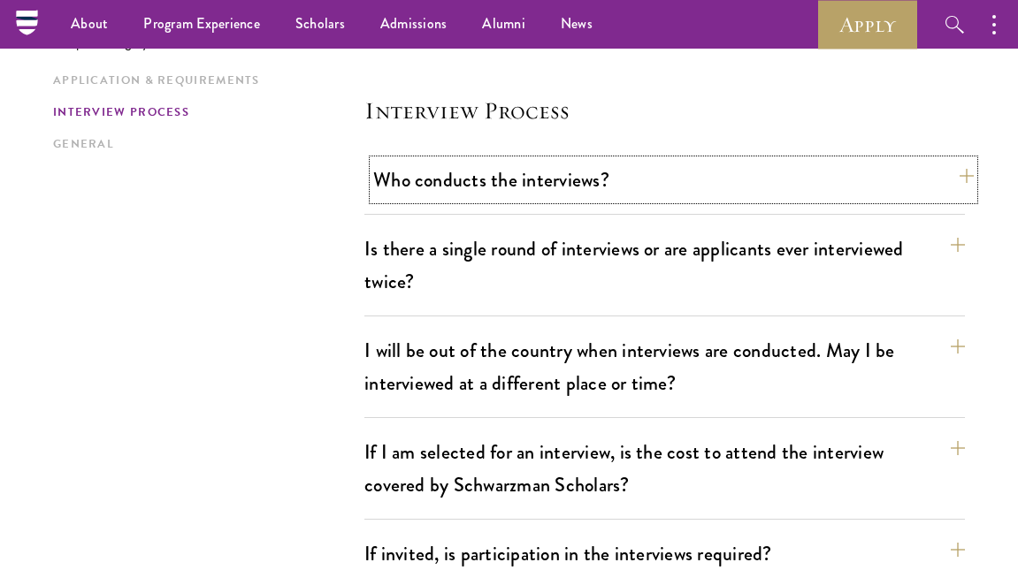
click at [513, 165] on button "Who conducts the interviews?" at bounding box center [673, 180] width 600 height 40
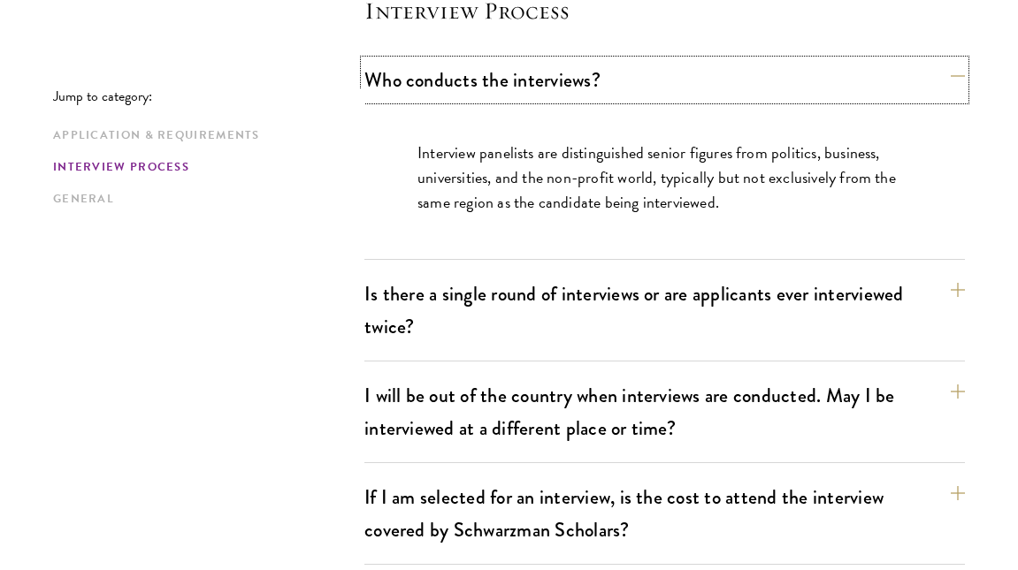
scroll to position [2320, 0]
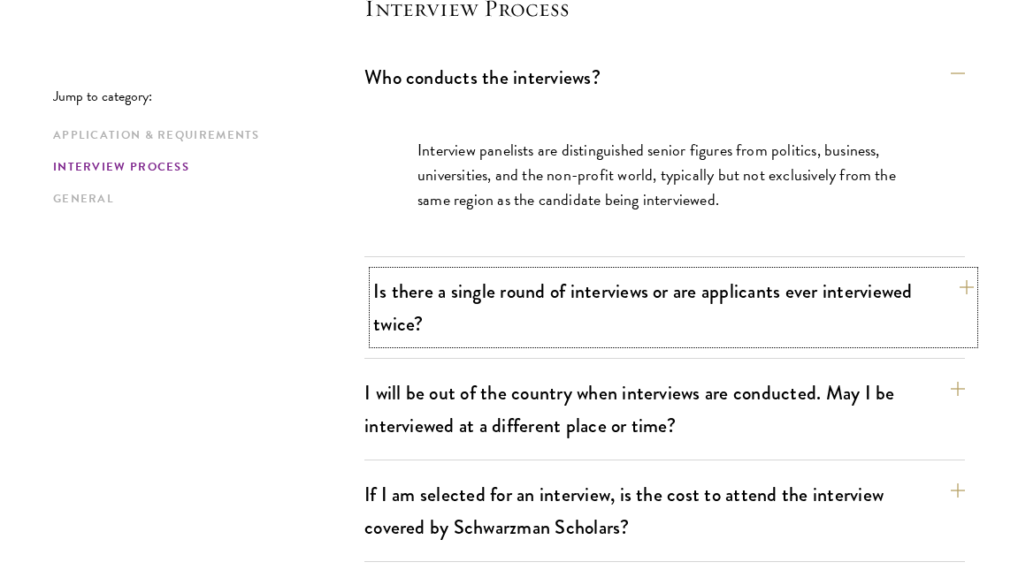
click at [480, 274] on button "Is there a single round of interviews or are applicants ever interviewed twice?" at bounding box center [673, 307] width 600 height 73
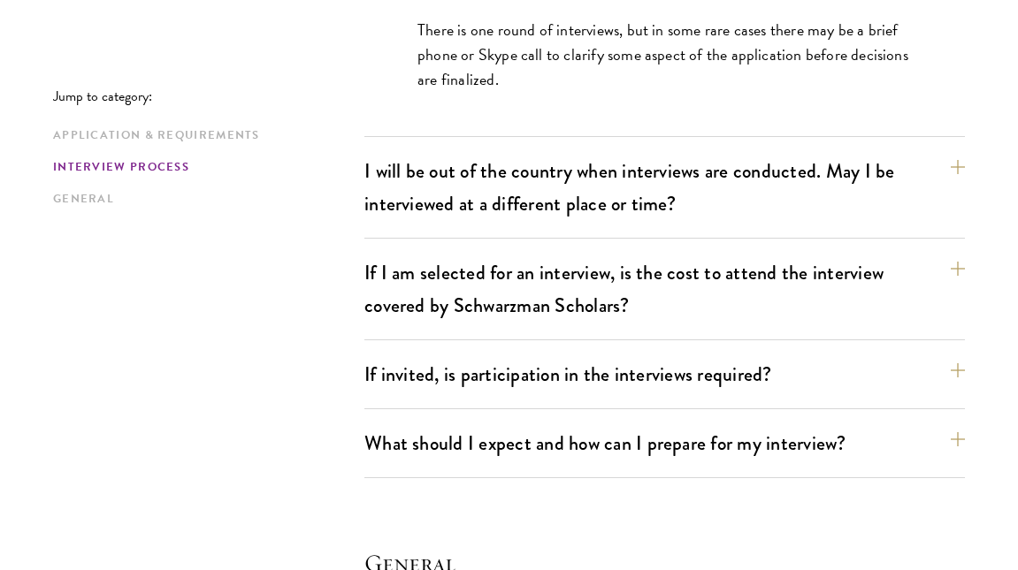
scroll to position [2549, 0]
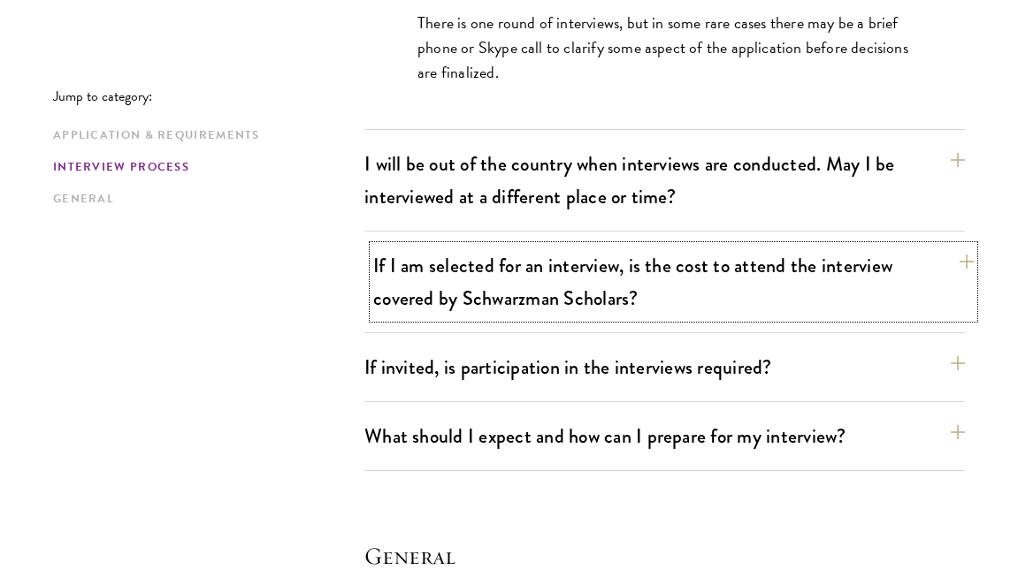
click at [493, 262] on button "If I am selected for an interview, is the cost to attend the interview covered …" at bounding box center [673, 282] width 600 height 73
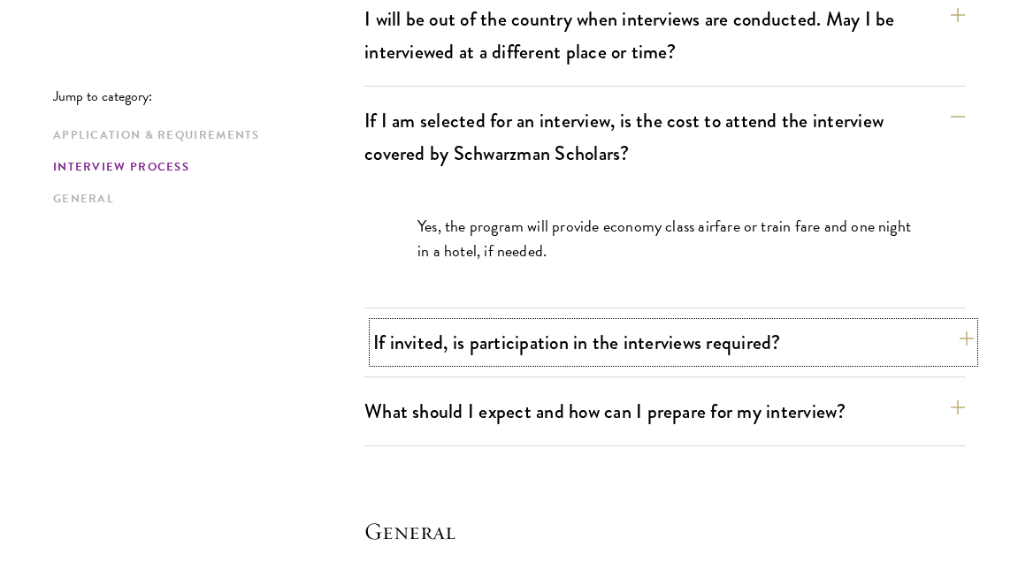
click at [468, 323] on button "If invited, is participation in the interviews required?" at bounding box center [673, 343] width 600 height 40
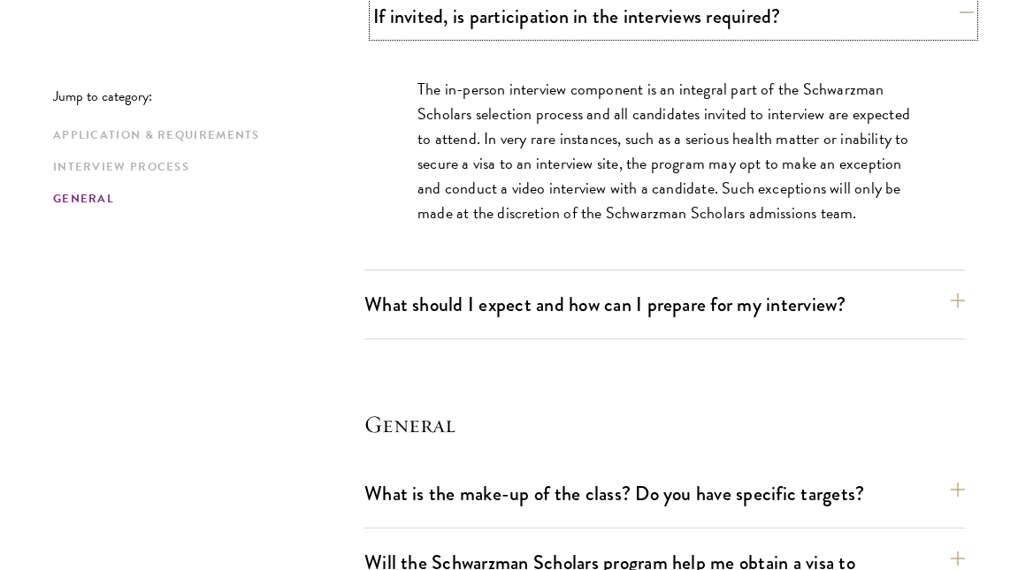
scroll to position [2758, 0]
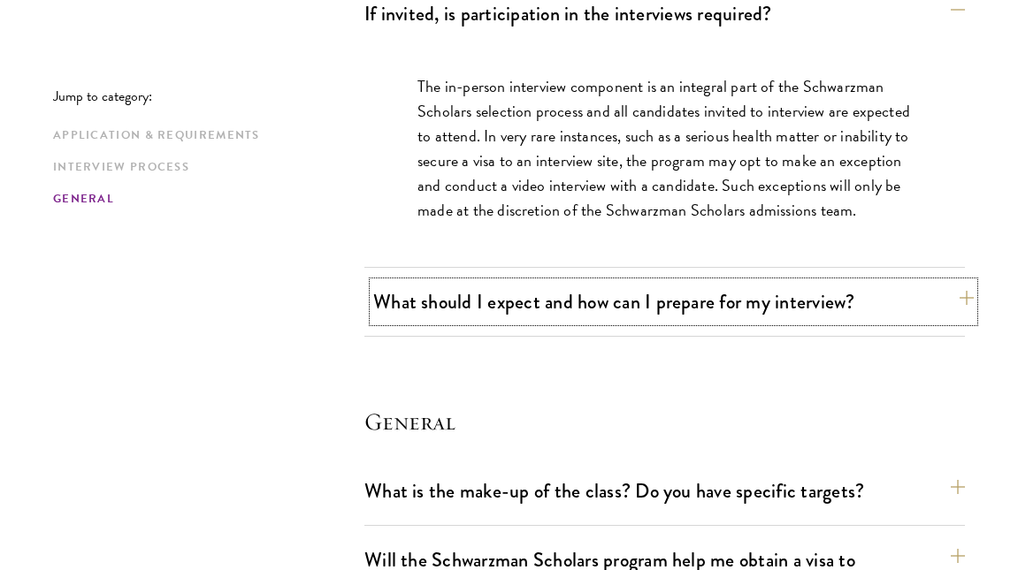
click at [476, 284] on button "What should I expect and how can I prepare for my interview?" at bounding box center [673, 302] width 600 height 40
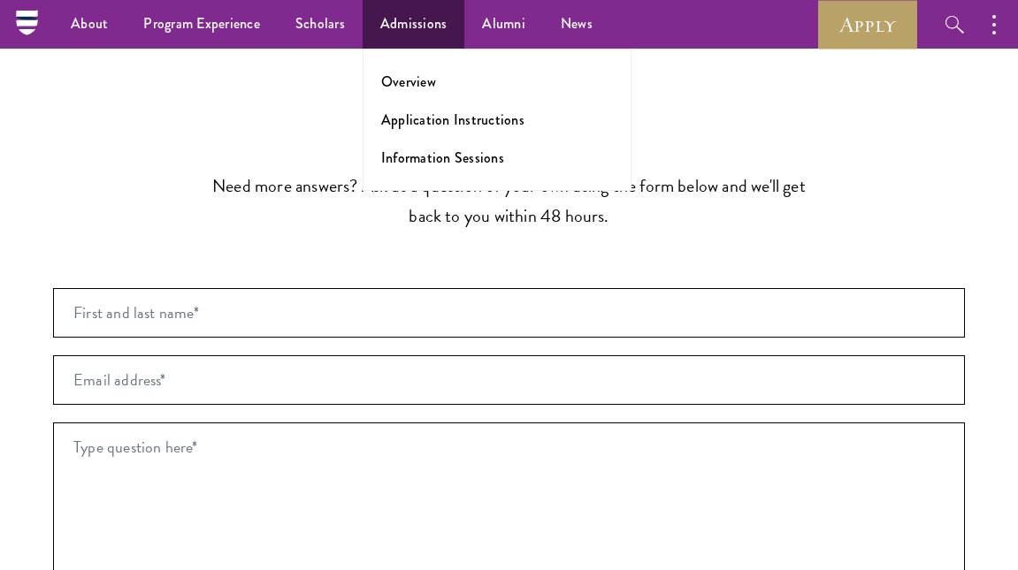
scroll to position [0, 0]
